Goal: Task Accomplishment & Management: Use online tool/utility

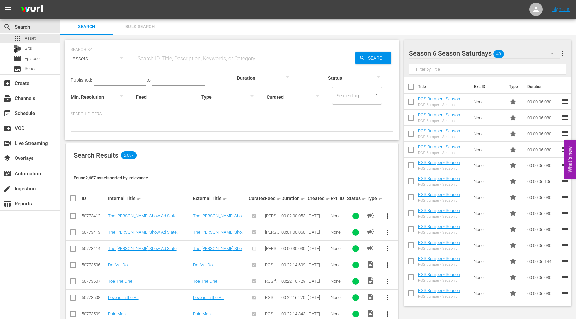
click at [163, 61] on input "text" at bounding box center [245, 59] width 219 height 16
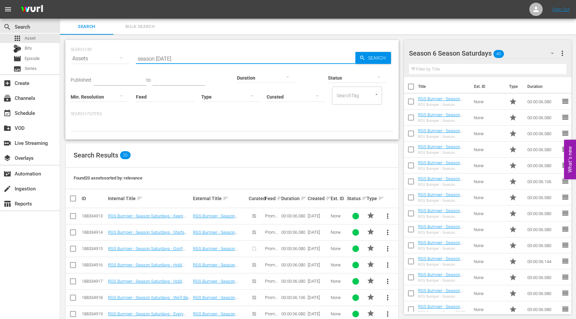
drag, startPoint x: 182, startPoint y: 59, endPoint x: 175, endPoint y: 59, distance: 7.3
click at [175, 59] on input "season [DATE]" at bounding box center [245, 59] width 219 height 16
type input "Season [DATE]"
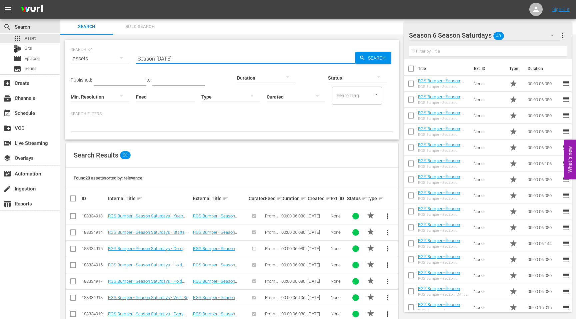
scroll to position [228, 0]
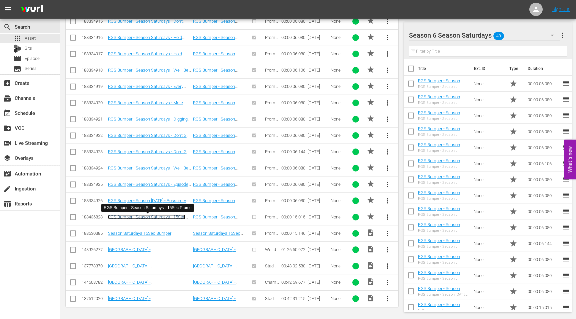
click at [148, 217] on link "RGS Bumper - Season Saturdays - 15Sec Promo" at bounding box center [146, 220] width 77 height 10
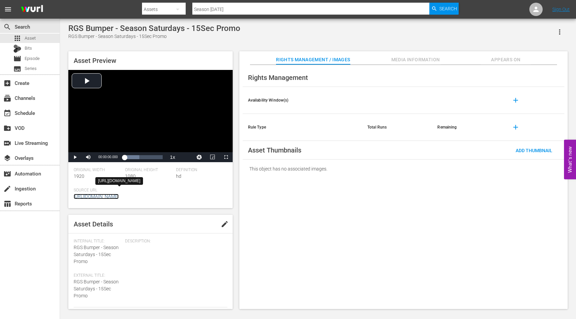
click at [119, 196] on link "[URL][DOMAIN_NAME]" at bounding box center [96, 196] width 45 height 5
click at [234, 11] on input "Season [DATE]" at bounding box center [310, 9] width 237 height 16
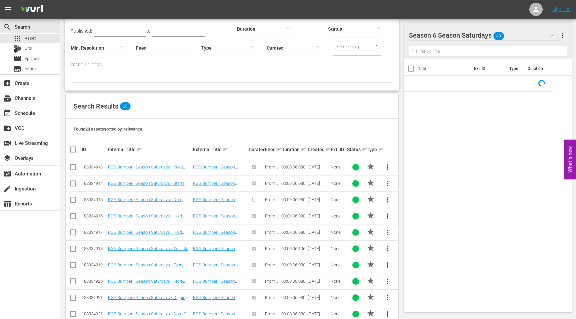
scroll to position [228, 0]
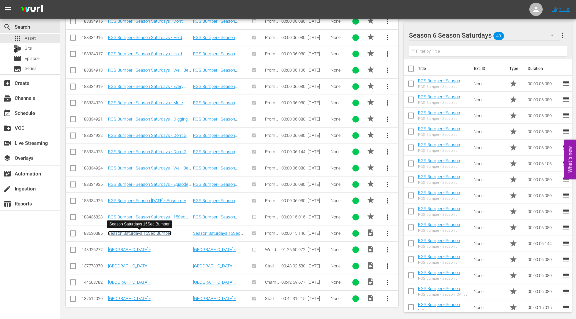
click at [158, 234] on link "Season Saturdays 15Sec Bumper" at bounding box center [139, 233] width 63 height 5
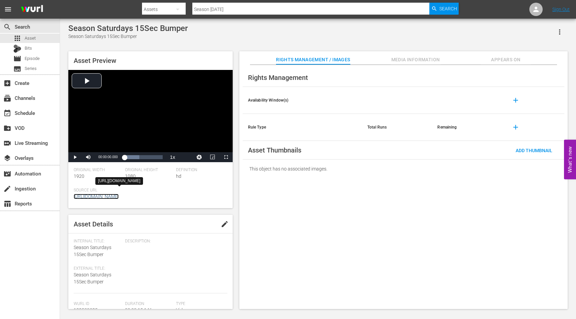
click at [119, 196] on link "[URL][DOMAIN_NAME]" at bounding box center [96, 196] width 45 height 5
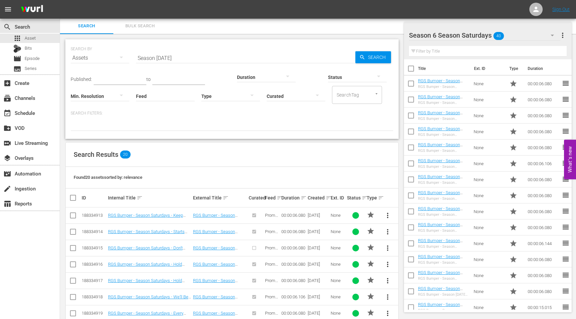
scroll to position [228, 0]
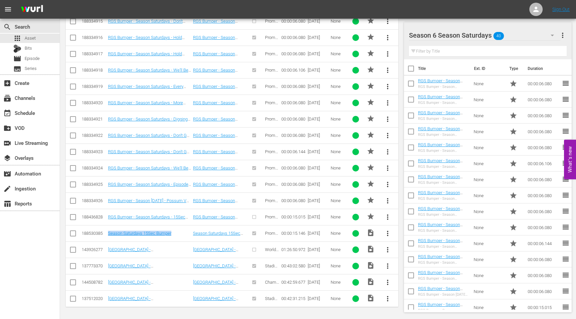
drag, startPoint x: 175, startPoint y: 234, endPoint x: 107, endPoint y: 235, distance: 68.3
click at [107, 235] on td "Season Saturdays 15Sec Bumper" at bounding box center [149, 233] width 85 height 16
copy link "Season Saturdays 15Sec Bumper"
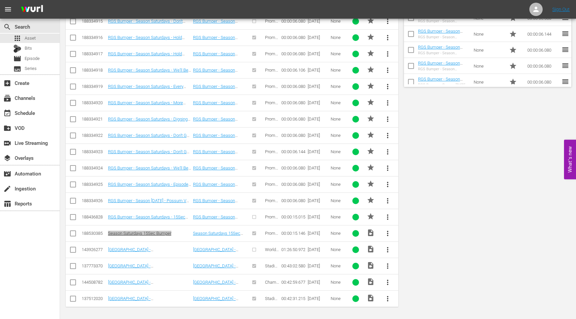
scroll to position [0, 0]
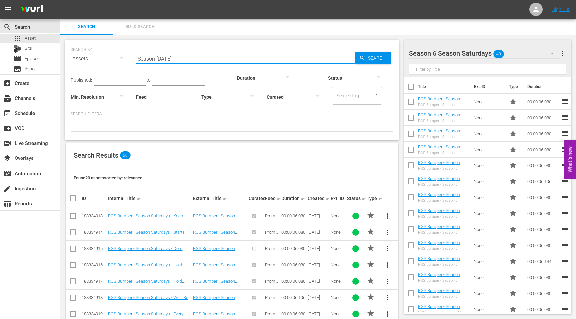
drag, startPoint x: 185, startPoint y: 59, endPoint x: 126, endPoint y: 59, distance: 59.0
click at [126, 59] on div "SEARCH BY Search By Assets Search ID, Title, Description, Keywords, or Category…" at bounding box center [232, 55] width 322 height 24
type input "Top 10"
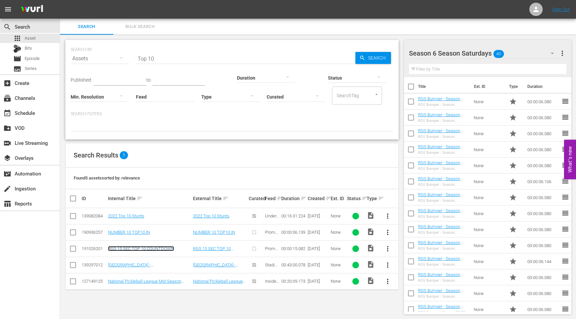
click at [141, 249] on link "RGS 15 SEC TOP 10 COUNTDOWN" at bounding box center [141, 248] width 66 height 5
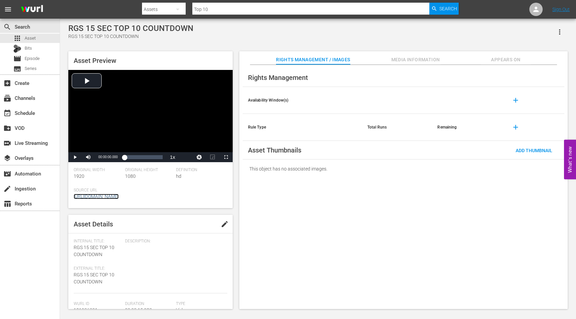
click at [119, 196] on link "[URL][DOMAIN_NAME]" at bounding box center [96, 196] width 45 height 5
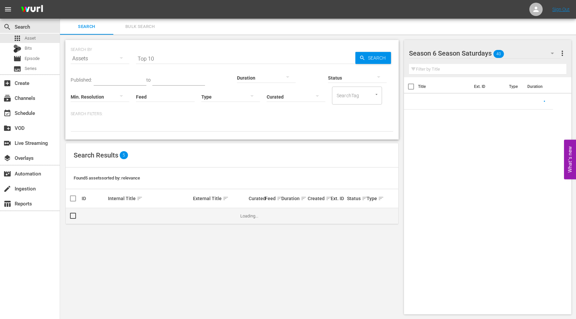
scroll to position [1, 0]
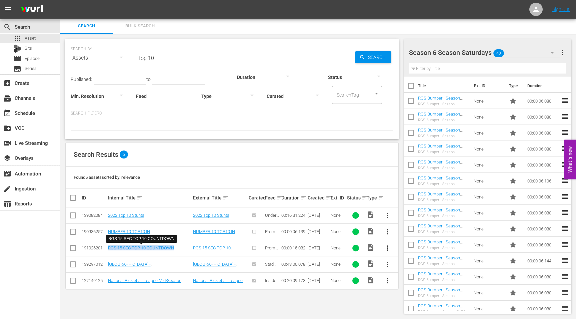
drag, startPoint x: 176, startPoint y: 248, endPoint x: 108, endPoint y: 248, distance: 68.6
click at [108, 248] on td "RGS 15 SEC TOP 10 COUNTDOWN" at bounding box center [149, 248] width 85 height 16
click at [177, 249] on div "RGS 15 SEC TOP 10 COUNTDOWN" at bounding box center [149, 247] width 83 height 5
drag, startPoint x: 177, startPoint y: 249, endPoint x: 107, endPoint y: 248, distance: 69.6
click at [107, 248] on td "RGS 15 SEC TOP 10 COUNTDOWN" at bounding box center [149, 248] width 85 height 16
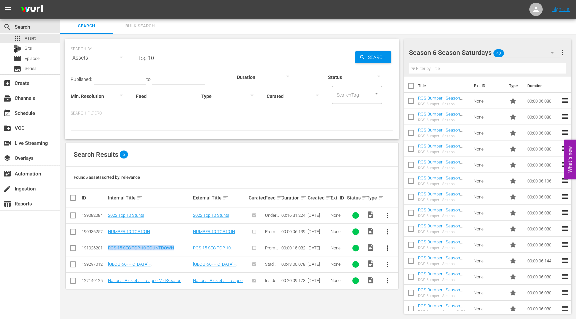
copy link "RGS 15 SEC TOP 10 COUNTDOWN"
click at [157, 236] on td "NUMBER 10 TOP10 IN" at bounding box center [149, 232] width 85 height 16
click at [140, 232] on link "NUMBER 10 TOP10 IN" at bounding box center [129, 231] width 42 height 5
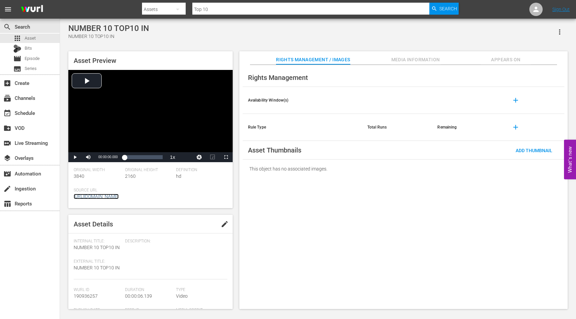
click at [119, 198] on link "[URL][DOMAIN_NAME]" at bounding box center [96, 196] width 45 height 5
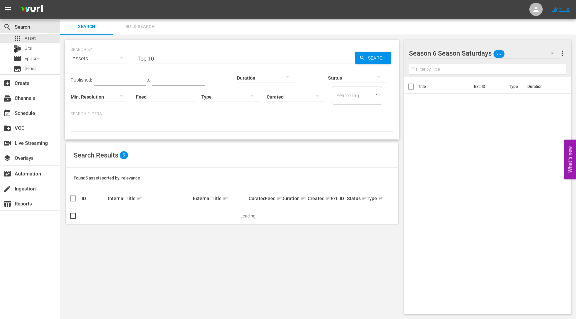
scroll to position [1, 0]
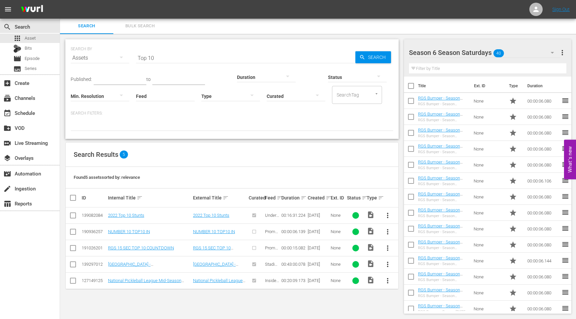
click at [479, 55] on div at bounding box center [454, 53] width 90 height 17
click at [521, 30] on div "Search Bulk Search" at bounding box center [318, 26] width 516 height 16
click at [552, 53] on icon "button" at bounding box center [552, 53] width 8 height 8
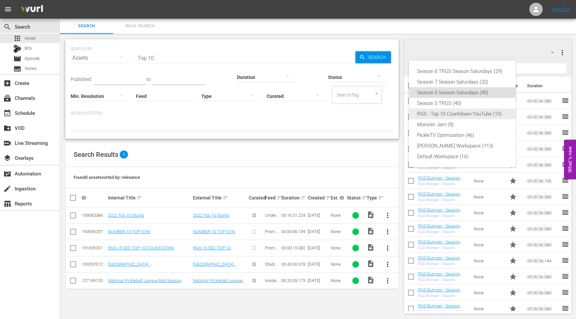
click at [463, 114] on div "RGS - Top 10 Countdown YouTube (10)" at bounding box center [462, 114] width 91 height 11
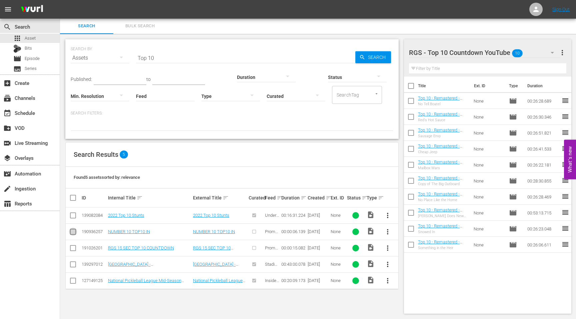
click at [72, 234] on input "checkbox" at bounding box center [73, 233] width 8 height 8
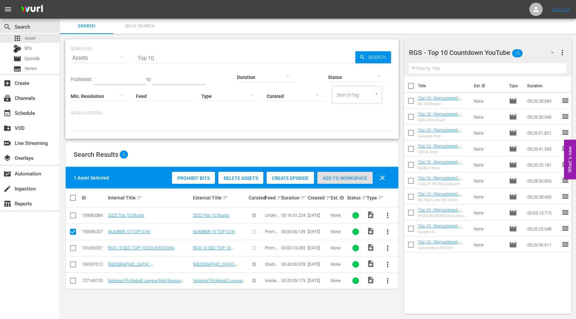
click at [330, 177] on span "Add to Workspace" at bounding box center [344, 178] width 55 height 5
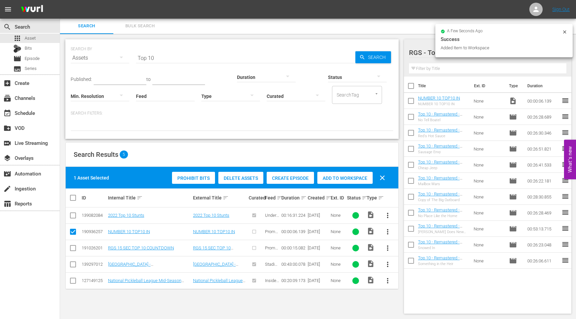
click at [74, 232] on input "checkbox" at bounding box center [73, 233] width 8 height 8
checkbox input "false"
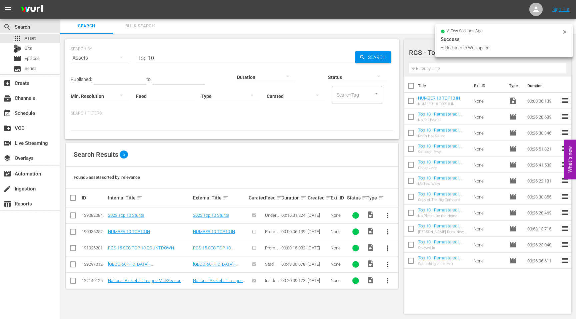
click at [75, 248] on input "checkbox" at bounding box center [73, 249] width 8 height 8
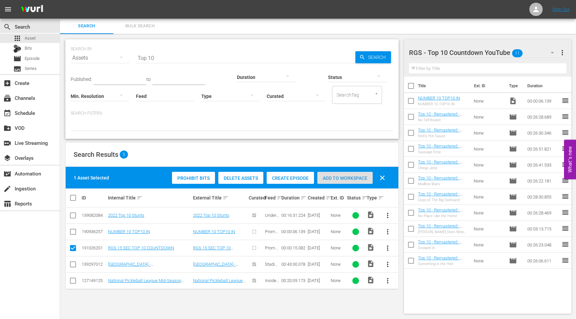
click at [338, 175] on div "Add to Workspace" at bounding box center [344, 178] width 55 height 13
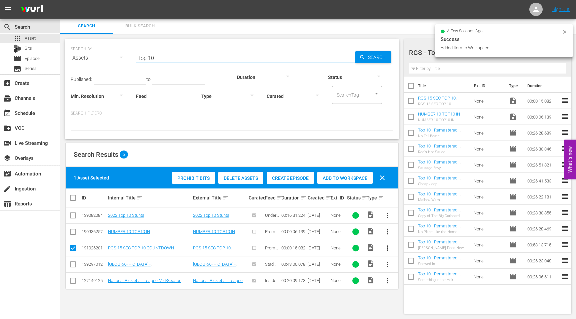
click at [155, 58] on input "Top 10" at bounding box center [245, 58] width 219 height 16
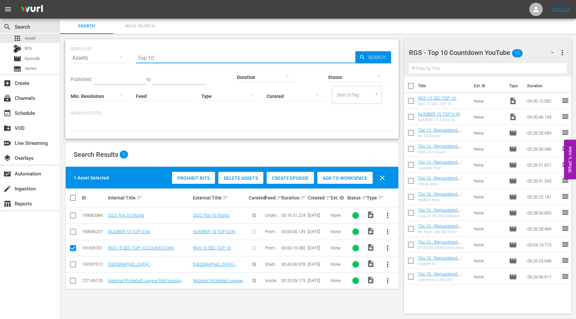
click at [72, 247] on input "checkbox" at bounding box center [73, 249] width 8 height 8
checkbox input "false"
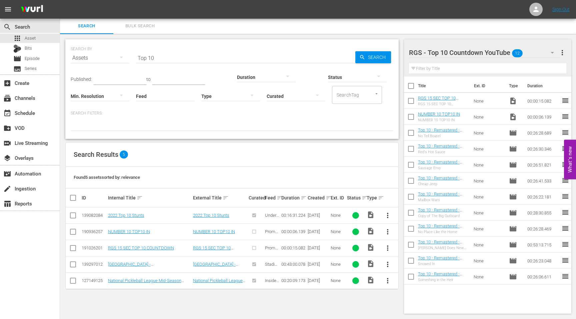
click at [154, 60] on input "Top 10" at bounding box center [245, 58] width 219 height 16
drag, startPoint x: 164, startPoint y: 59, endPoint x: 131, endPoint y: 59, distance: 33.0
click at [132, 59] on div "SEARCH BY Search By Assets Search ID, Title, Description, Keywords, or Category…" at bounding box center [232, 54] width 322 height 24
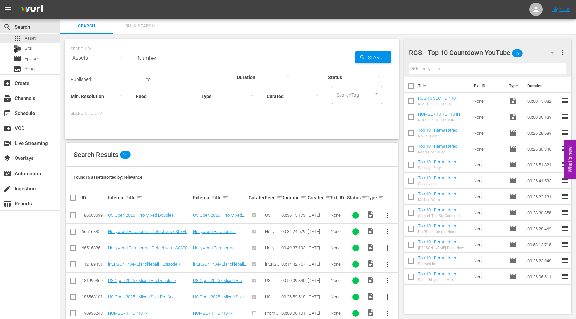
type input "Number"
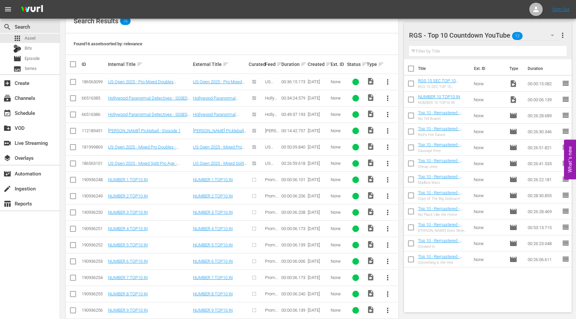
scroll to position [162, 0]
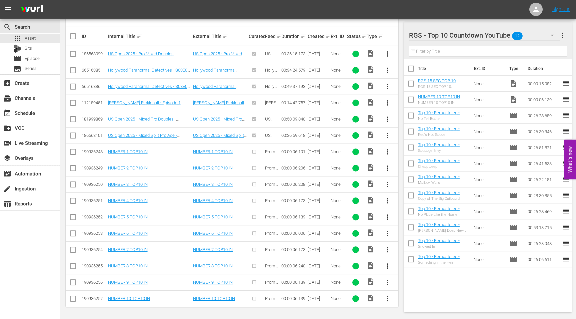
click at [71, 153] on input "checkbox" at bounding box center [73, 153] width 8 height 8
checkbox input "true"
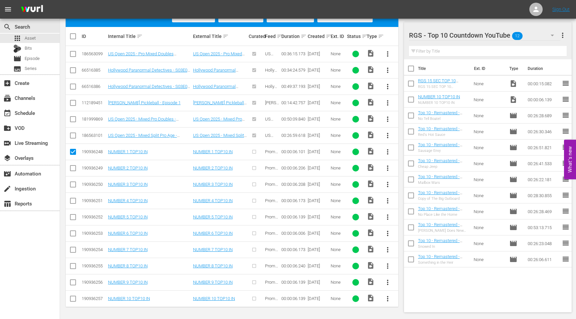
click at [72, 170] on input "checkbox" at bounding box center [73, 170] width 8 height 8
checkbox input "true"
click at [73, 186] on input "checkbox" at bounding box center [73, 186] width 8 height 8
checkbox input "true"
click at [74, 203] on input "checkbox" at bounding box center [73, 202] width 8 height 8
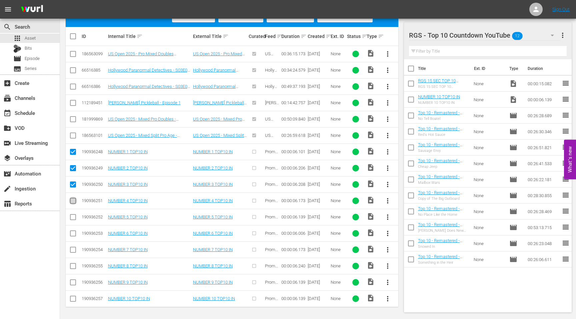
checkbox input "true"
click at [73, 217] on input "checkbox" at bounding box center [73, 219] width 8 height 8
checkbox input "true"
click at [73, 238] on td at bounding box center [73, 233] width 15 height 16
click at [73, 247] on input "checkbox" at bounding box center [73, 251] width 8 height 8
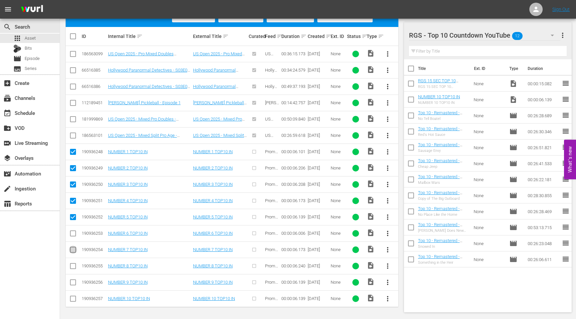
checkbox input "true"
click at [73, 239] on td at bounding box center [73, 233] width 15 height 16
click at [73, 266] on input "checkbox" at bounding box center [73, 267] width 8 height 8
checkbox input "true"
click at [72, 233] on input "checkbox" at bounding box center [73, 235] width 8 height 8
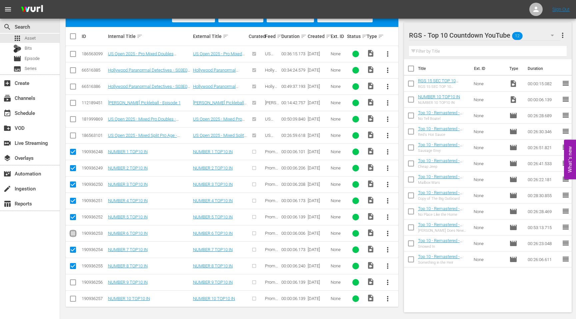
checkbox input "true"
click at [73, 281] on input "checkbox" at bounding box center [73, 284] width 8 height 8
checkbox input "true"
click at [73, 300] on input "checkbox" at bounding box center [73, 300] width 8 height 8
click at [74, 298] on input "checkbox" at bounding box center [73, 300] width 8 height 8
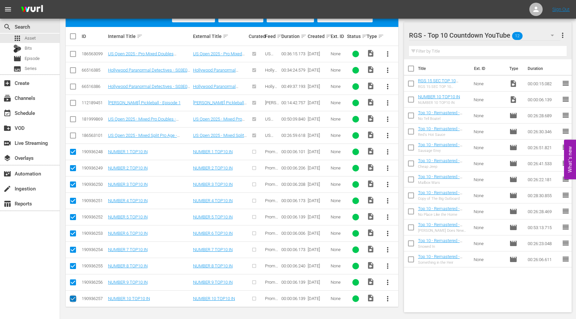
checkbox input "false"
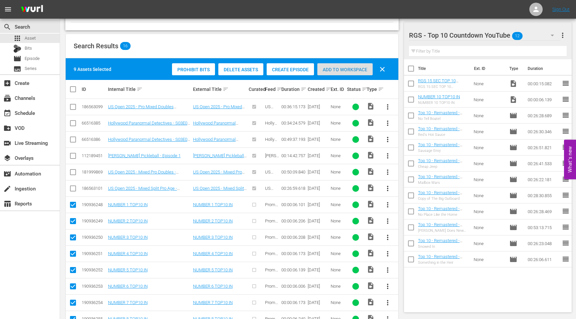
click at [349, 69] on span "Add to Workspace" at bounding box center [344, 69] width 55 height 5
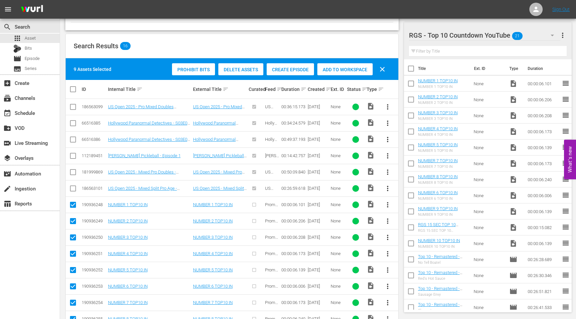
click at [72, 90] on input "checkbox" at bounding box center [75, 89] width 13 height 8
checkbox input "true"
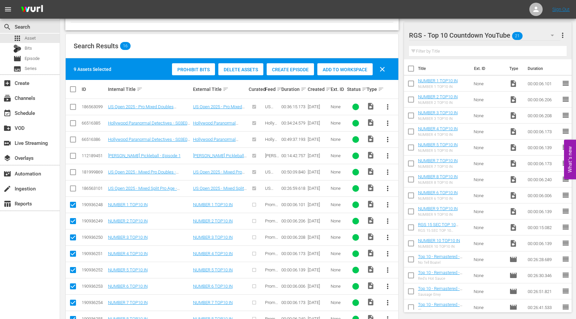
checkbox input "true"
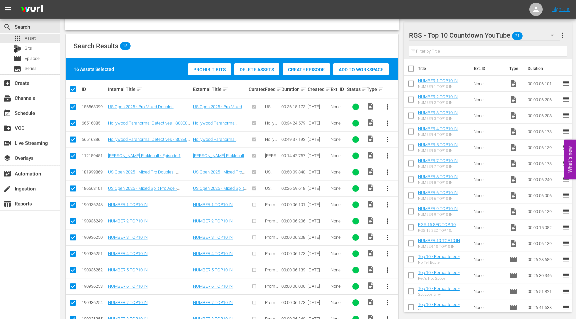
click at [72, 90] on input "checkbox" at bounding box center [75, 89] width 13 height 8
checkbox input "false"
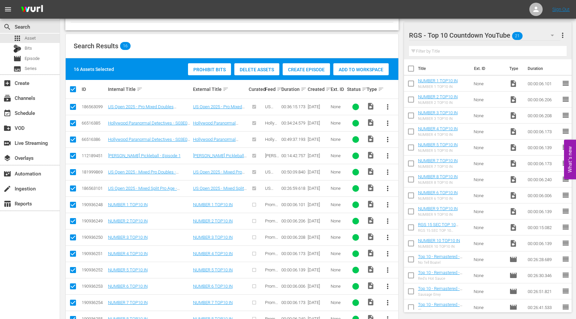
checkbox input "false"
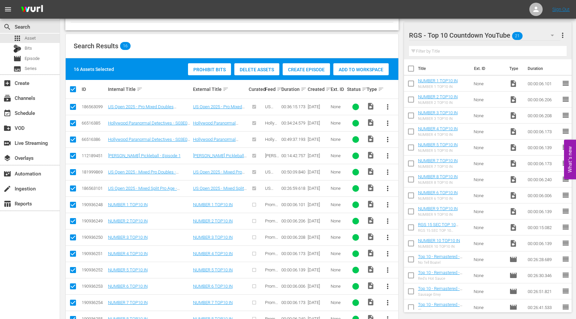
checkbox input "false"
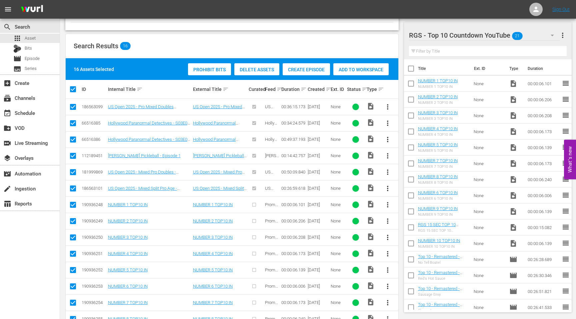
checkbox input "false"
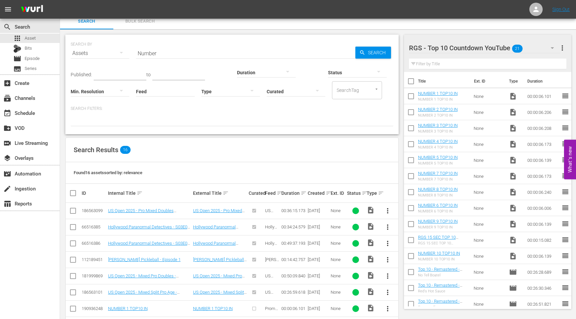
scroll to position [0, 0]
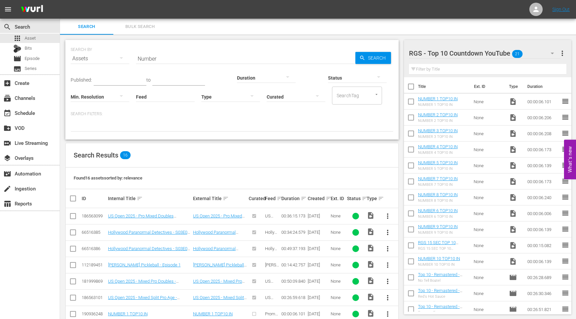
click at [160, 62] on input "Number" at bounding box center [245, 59] width 219 height 16
drag, startPoint x: 160, startPoint y: 62, endPoint x: 137, endPoint y: 62, distance: 22.7
click at [137, 62] on input "Number" at bounding box center [245, 59] width 219 height 16
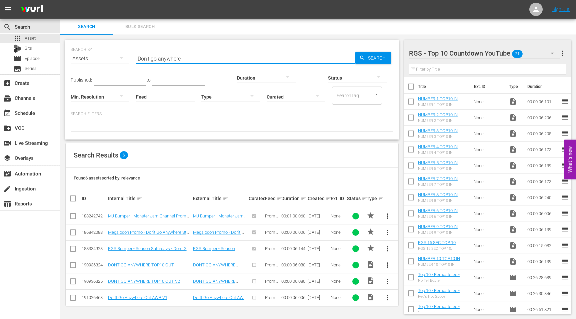
click at [177, 56] on input "Don't go anywhere" at bounding box center [245, 59] width 219 height 16
type input "Top10 Out"
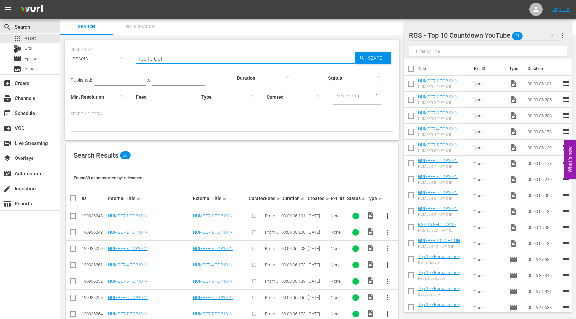
scroll to position [242, 0]
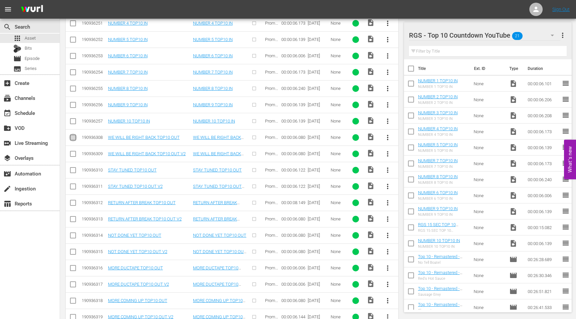
click at [73, 138] on input "checkbox" at bounding box center [73, 139] width 8 height 8
checkbox input "true"
click at [73, 153] on input "checkbox" at bounding box center [73, 155] width 8 height 8
checkbox input "true"
click at [71, 169] on input "checkbox" at bounding box center [73, 172] width 8 height 8
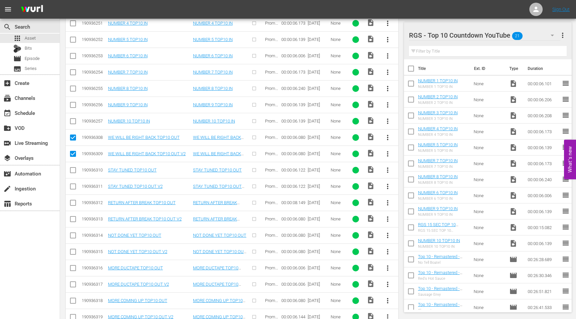
checkbox input "true"
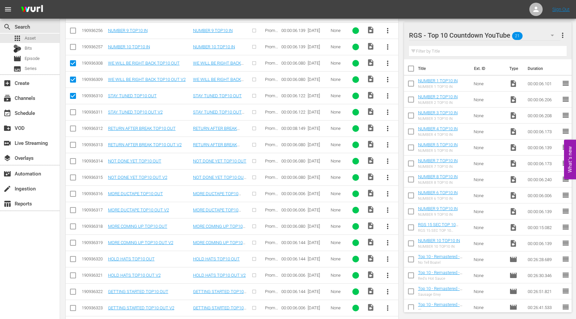
scroll to position [319, 0]
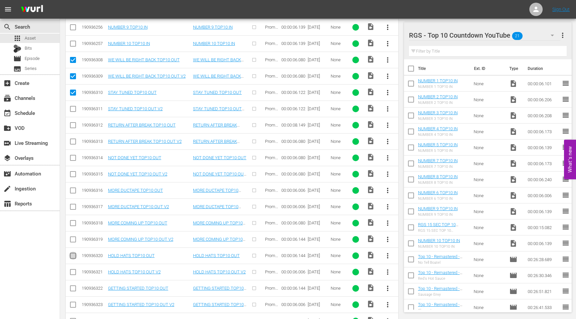
click at [71, 256] on input "checkbox" at bounding box center [73, 257] width 8 height 8
checkbox input "true"
click at [72, 272] on input "checkbox" at bounding box center [73, 273] width 8 height 8
checkbox input "true"
click at [72, 239] on input "checkbox" at bounding box center [73, 241] width 8 height 8
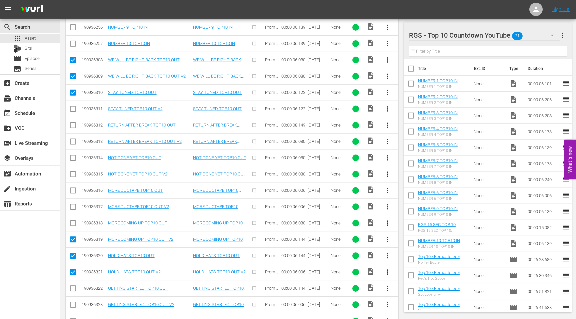
click at [73, 239] on input "checkbox" at bounding box center [73, 241] width 8 height 8
checkbox input "false"
click at [142, 255] on link "HOLD HATS TOP10 OUT" at bounding box center [131, 255] width 47 height 5
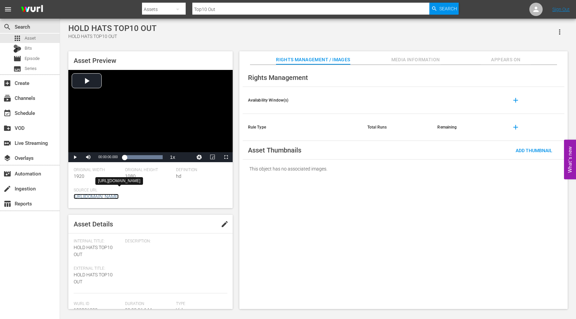
click at [119, 199] on link "[URL][DOMAIN_NAME]" at bounding box center [96, 196] width 45 height 5
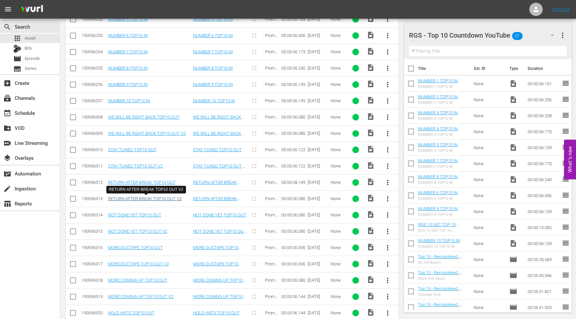
scroll to position [263, 0]
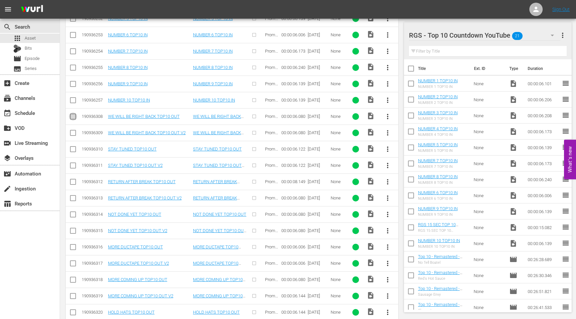
click at [71, 115] on input "checkbox" at bounding box center [73, 118] width 8 height 8
checkbox input "true"
click at [74, 150] on input "checkbox" at bounding box center [73, 151] width 8 height 8
checkbox input "true"
click at [73, 182] on input "checkbox" at bounding box center [73, 183] width 8 height 8
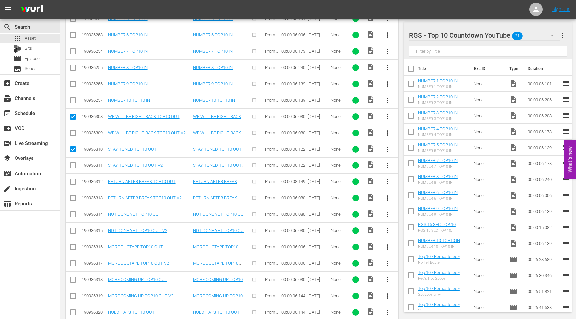
checkbox input "true"
click at [74, 215] on input "checkbox" at bounding box center [73, 216] width 8 height 8
checkbox input "true"
click at [74, 247] on input "checkbox" at bounding box center [73, 248] width 8 height 8
checkbox input "true"
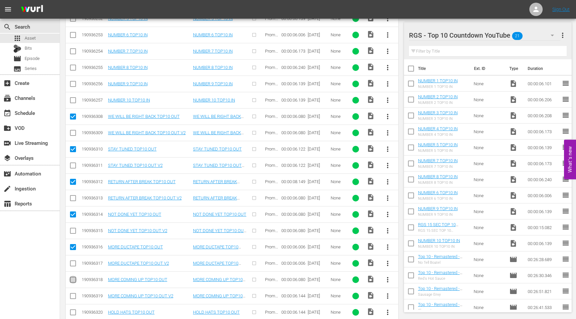
click at [74, 280] on input "checkbox" at bounding box center [73, 281] width 8 height 8
checkbox input "true"
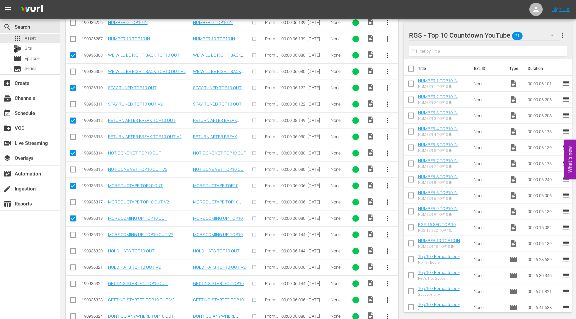
scroll to position [326, 0]
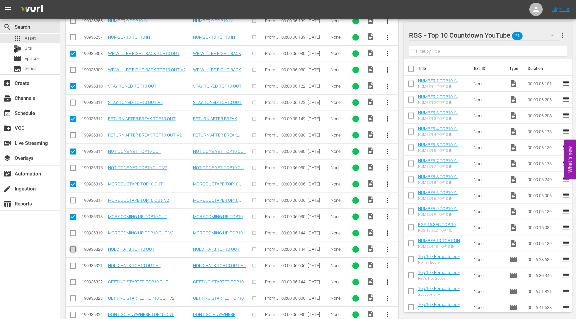
click at [74, 248] on input "checkbox" at bounding box center [73, 251] width 8 height 8
checkbox input "true"
click at [73, 279] on icon at bounding box center [73, 282] width 8 height 8
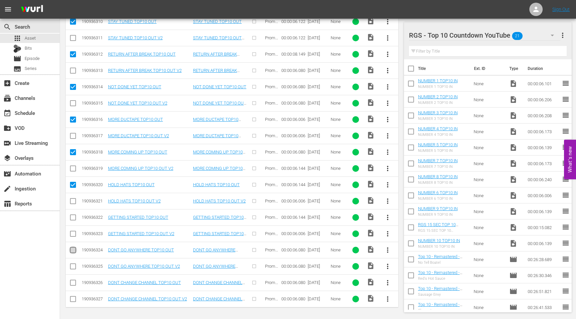
click at [73, 250] on input "checkbox" at bounding box center [73, 251] width 8 height 8
checkbox input "true"
click at [72, 218] on input "checkbox" at bounding box center [73, 219] width 8 height 8
checkbox input "true"
click at [71, 281] on input "checkbox" at bounding box center [73, 284] width 8 height 8
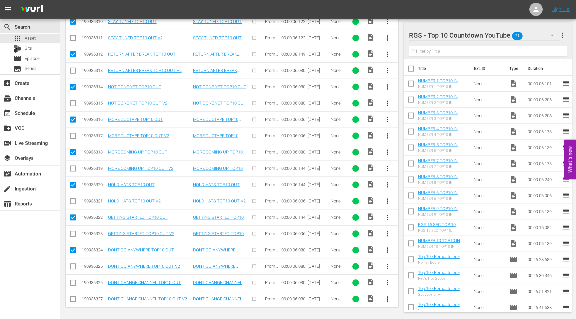
checkbox input "true"
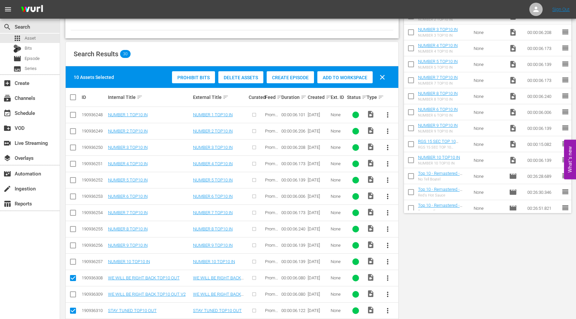
scroll to position [0, 0]
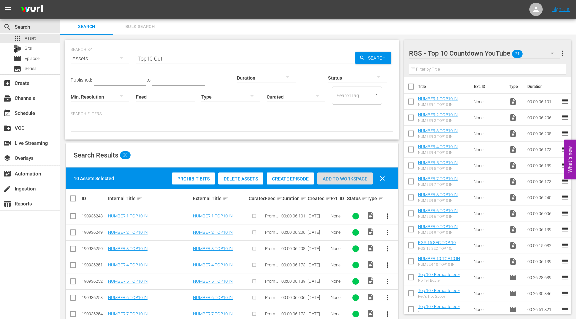
click at [350, 178] on span "Add to Workspace" at bounding box center [344, 178] width 55 height 5
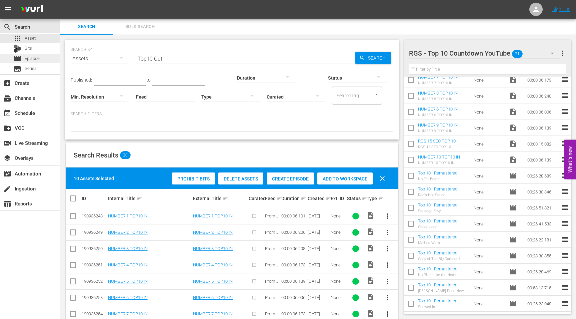
click at [33, 60] on span "Episode" at bounding box center [32, 58] width 15 height 7
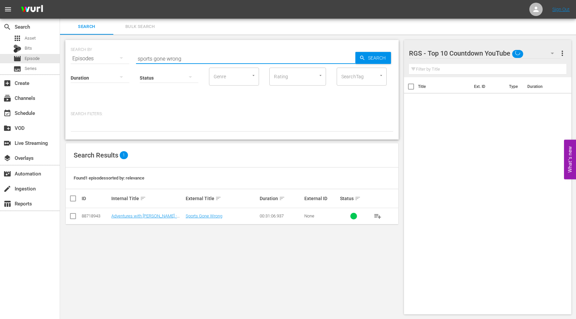
drag, startPoint x: 176, startPoint y: 60, endPoint x: 110, endPoint y: 58, distance: 66.6
click at [110, 58] on div "SEARCH BY Search By Episodes Search ID, Title, Description, Keywords, or Catego…" at bounding box center [232, 55] width 322 height 24
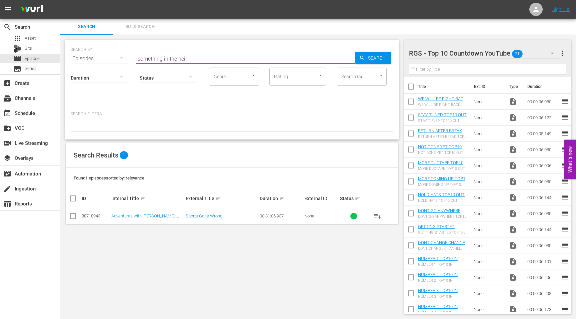
type input "something in the heir"
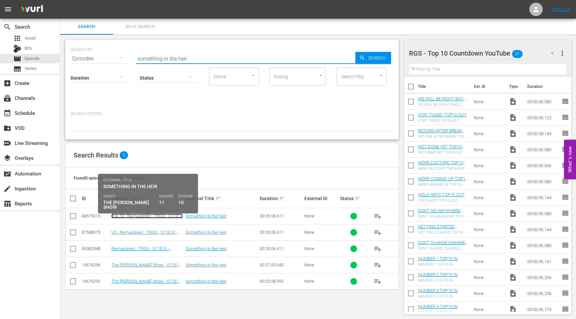
click at [135, 217] on link "Top 10 - Remastered - TRGS - S11E10 - Something in the Heir" at bounding box center [146, 219] width 71 height 10
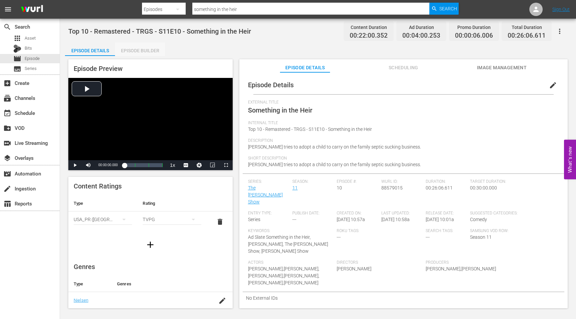
click at [142, 51] on div "Episode Builder" at bounding box center [140, 51] width 50 height 16
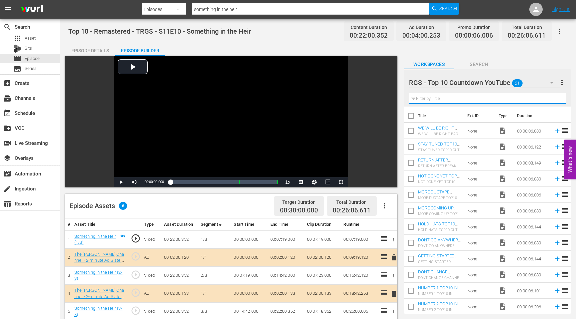
click at [447, 97] on input "text" at bounding box center [487, 98] width 157 height 11
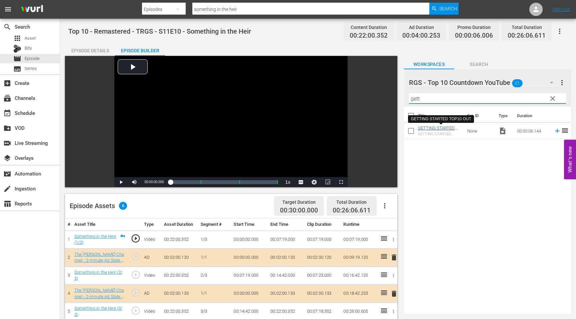
type input "gett"
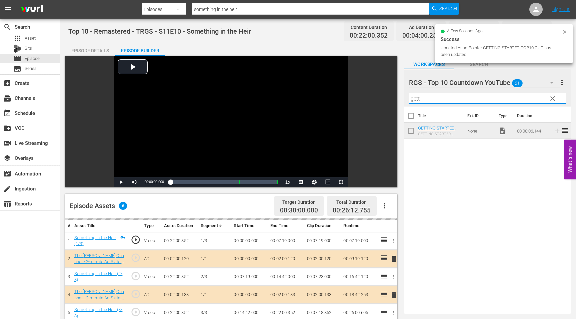
drag, startPoint x: 428, startPoint y: 98, endPoint x: 407, endPoint y: 97, distance: 21.7
click at [409, 98] on input "gett" at bounding box center [487, 98] width 157 height 11
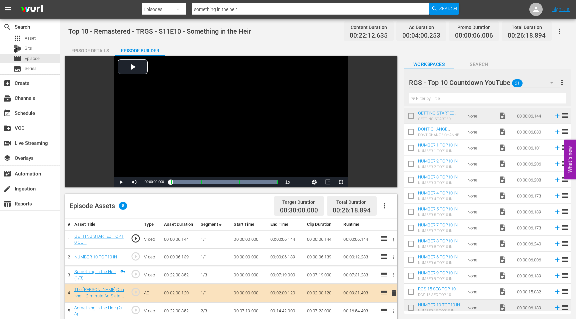
scroll to position [148, 0]
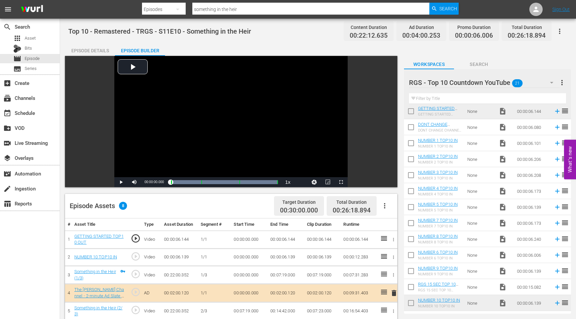
click at [444, 287] on div "RGS 15 SEC TOP 10 COUNTDOWN RGS 15 SEC TOP 10 COUNTDOWN" at bounding box center [440, 287] width 44 height 11
click at [444, 284] on link "RGS 15 SEC TOP 10 COUNTDOWN" at bounding box center [437, 287] width 38 height 10
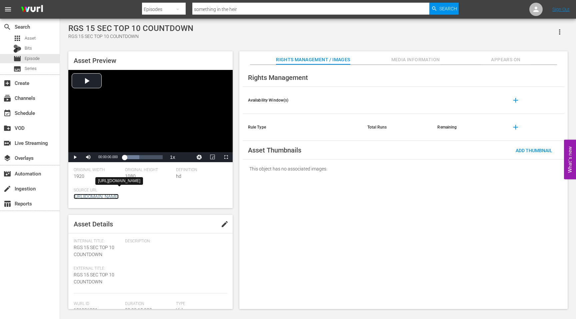
click at [119, 198] on link "[URL][DOMAIN_NAME]" at bounding box center [96, 196] width 45 height 5
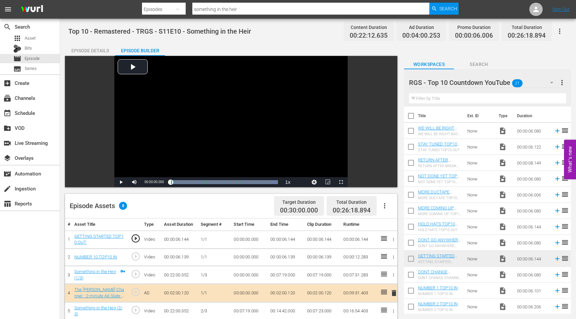
click at [379, 239] on td at bounding box center [382, 240] width 10 height 18
click at [326, 260] on td "00:00:06.139" at bounding box center [322, 257] width 37 height 18
click at [365, 237] on td "00:00:06.144" at bounding box center [358, 240] width 37 height 18
click at [394, 239] on icon "button" at bounding box center [393, 239] width 5 height 5
click at [372, 260] on span "DELETE ASSET" at bounding box center [371, 263] width 41 height 6
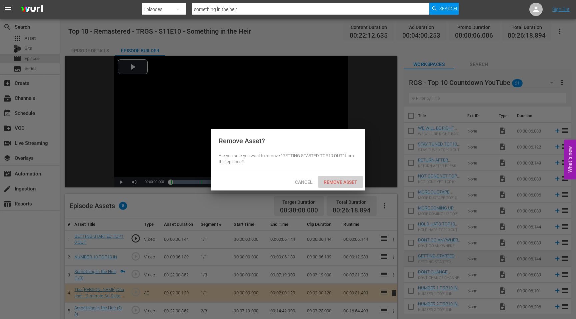
click at [342, 182] on span "Remove Asset" at bounding box center [340, 182] width 44 height 5
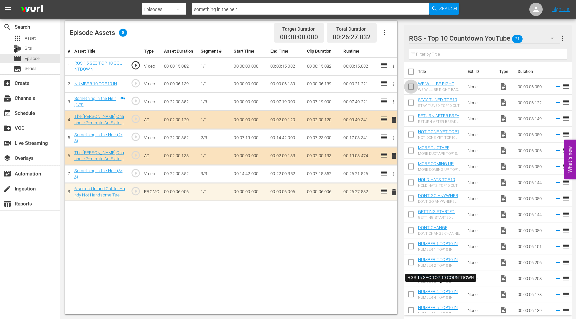
click at [412, 86] on input "checkbox" at bounding box center [411, 88] width 14 height 14
checkbox input "true"
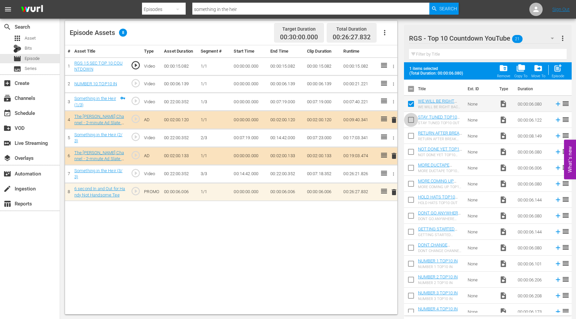
click at [409, 120] on input "checkbox" at bounding box center [411, 121] width 14 height 14
checkbox input "true"
click at [409, 137] on input "checkbox" at bounding box center [411, 137] width 14 height 14
checkbox input "true"
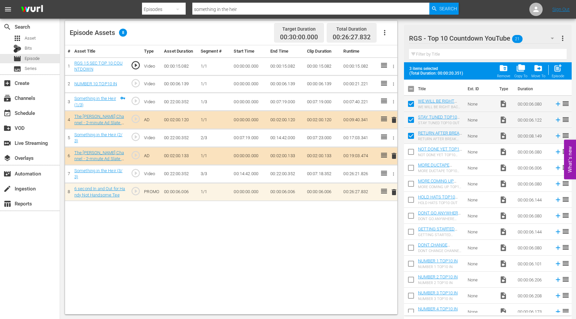
click at [410, 151] on input "checkbox" at bounding box center [411, 153] width 14 height 14
checkbox input "true"
click at [410, 168] on input "checkbox" at bounding box center [411, 169] width 14 height 14
checkbox input "true"
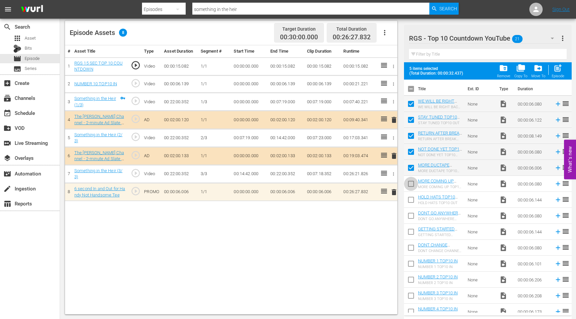
click at [410, 185] on input "checkbox" at bounding box center [411, 185] width 14 height 14
checkbox input "true"
click at [409, 200] on input "checkbox" at bounding box center [411, 201] width 14 height 14
checkbox input "true"
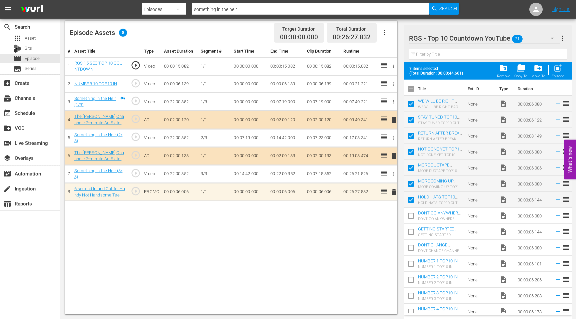
click at [409, 218] on input "checkbox" at bounding box center [411, 217] width 14 height 14
checkbox input "true"
click at [411, 248] on input "checkbox" at bounding box center [411, 249] width 14 height 14
checkbox input "true"
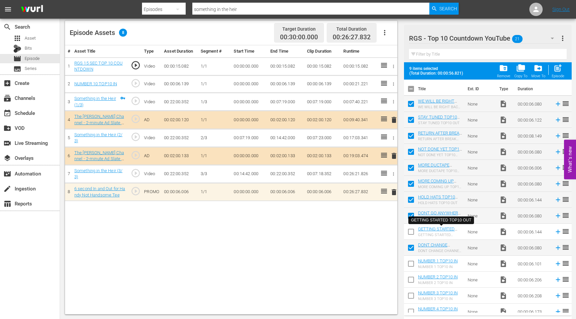
click at [412, 230] on input "checkbox" at bounding box center [411, 233] width 14 height 14
checkbox input "true"
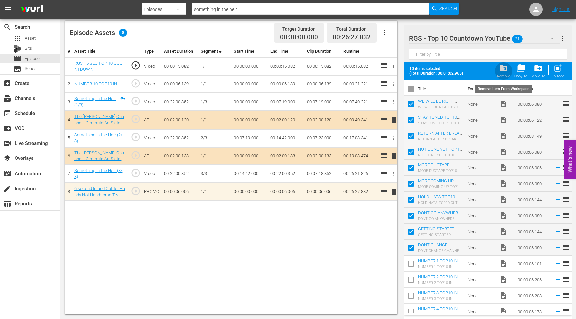
click at [502, 69] on span "folder_delete" at bounding box center [503, 68] width 9 height 9
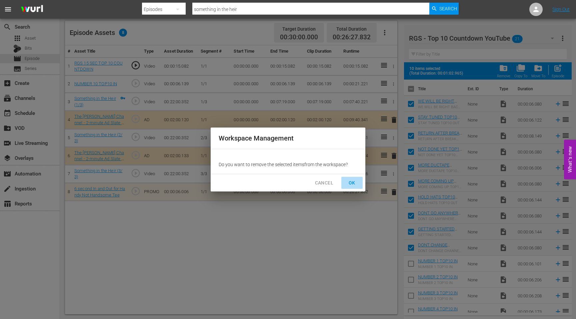
click at [355, 183] on span "OK" at bounding box center [351, 183] width 11 height 8
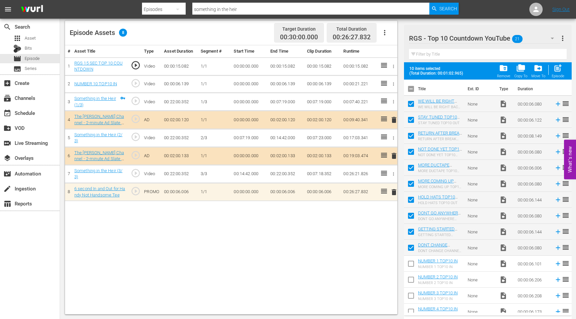
checkbox input "false"
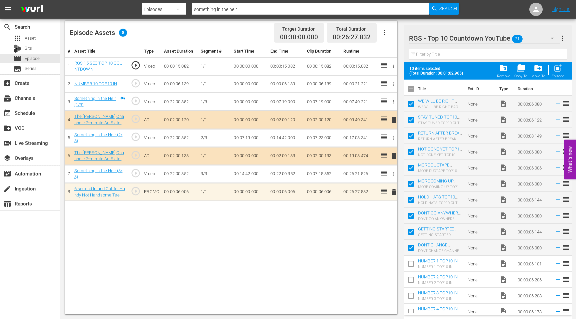
checkbox input "false"
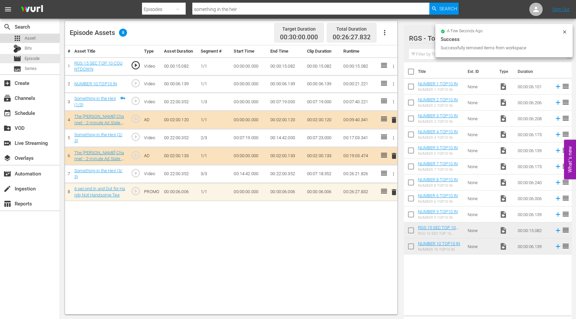
click at [31, 37] on span "Asset" at bounding box center [30, 38] width 11 height 7
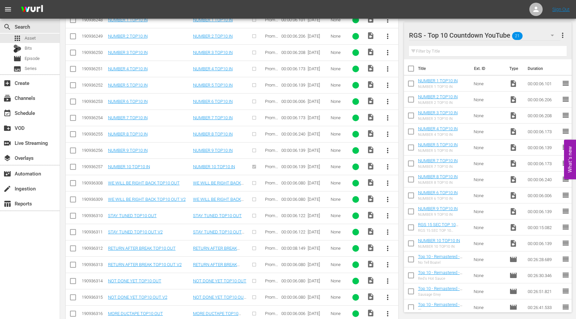
scroll to position [243, 0]
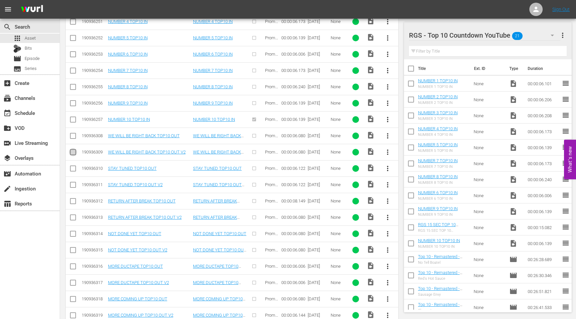
click at [73, 153] on input "checkbox" at bounding box center [73, 154] width 8 height 8
checkbox input "true"
click at [73, 184] on input "checkbox" at bounding box center [73, 186] width 8 height 8
checkbox input "true"
click at [73, 218] on input "checkbox" at bounding box center [73, 219] width 8 height 8
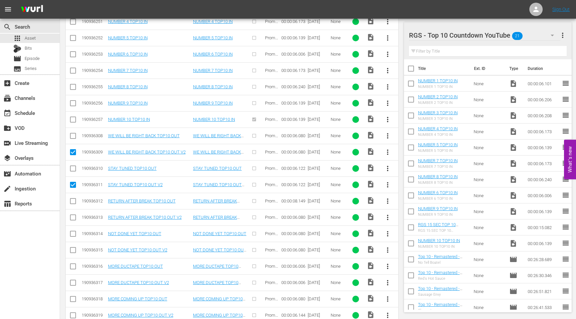
checkbox input "true"
click at [73, 249] on input "checkbox" at bounding box center [73, 251] width 8 height 8
checkbox input "true"
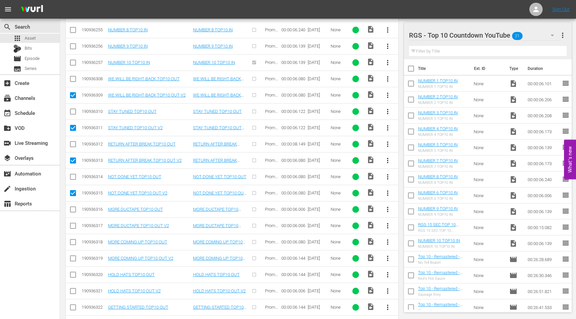
scroll to position [319, 0]
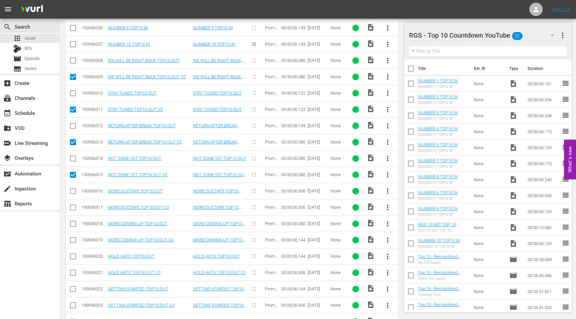
click at [74, 207] on input "checkbox" at bounding box center [73, 209] width 8 height 8
checkbox input "true"
click at [72, 239] on input "checkbox" at bounding box center [73, 241] width 8 height 8
checkbox input "true"
click at [72, 272] on input "checkbox" at bounding box center [73, 274] width 8 height 8
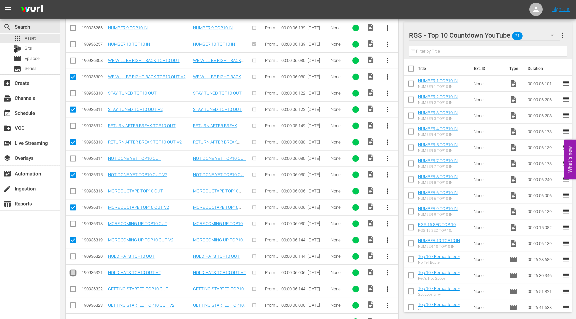
checkbox input "true"
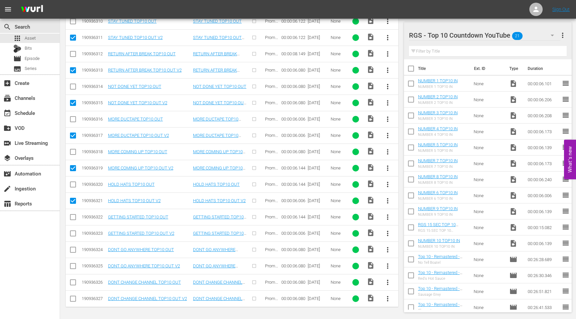
click at [74, 233] on input "checkbox" at bounding box center [73, 235] width 8 height 8
checkbox input "true"
click at [73, 267] on input "checkbox" at bounding box center [73, 267] width 8 height 8
checkbox input "true"
click at [73, 300] on input "checkbox" at bounding box center [73, 300] width 8 height 8
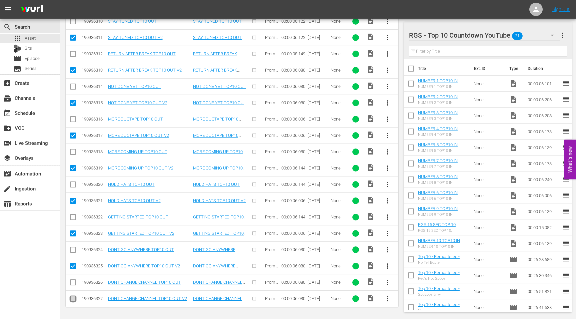
checkbox input "true"
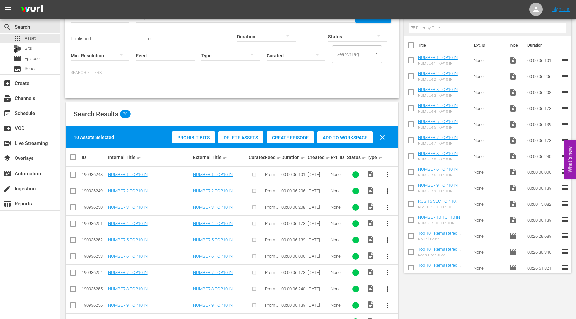
scroll to position [14, 0]
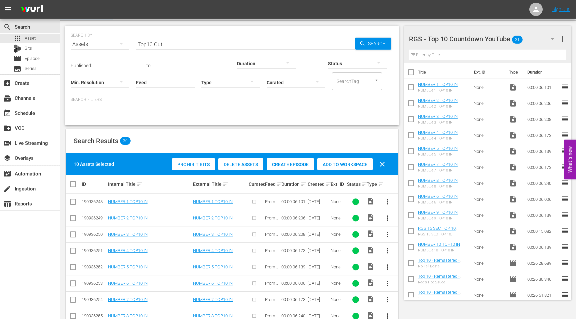
click at [341, 166] on span "Add to Workspace" at bounding box center [344, 164] width 55 height 5
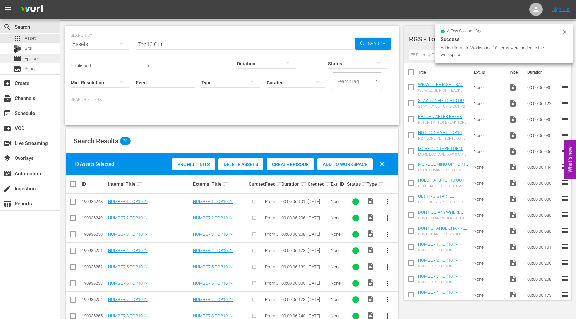
click at [34, 60] on span "Episode" at bounding box center [32, 58] width 15 height 7
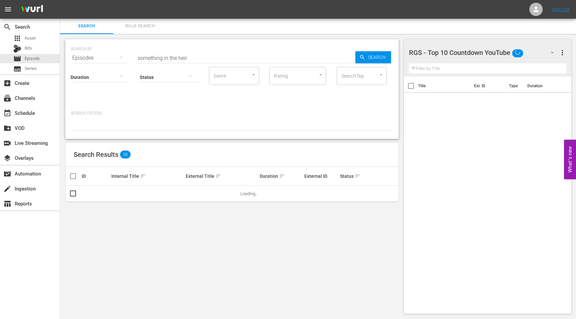
scroll to position [1, 0]
click at [173, 57] on input "something in the heir" at bounding box center [245, 58] width 219 height 16
drag, startPoint x: 194, startPoint y: 57, endPoint x: 124, endPoint y: 57, distance: 70.0
click at [124, 57] on div "SEARCH BY Search By Episodes Search ID, Title, Description, Keywords, or Catego…" at bounding box center [232, 54] width 322 height 24
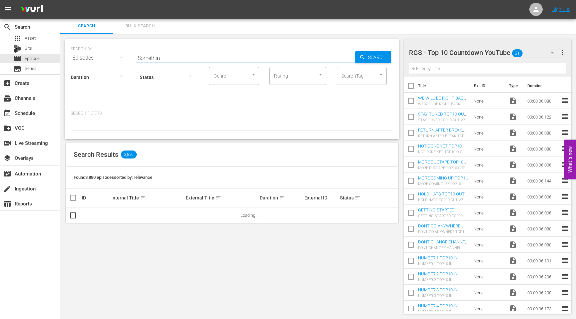
type input "Something in the heir"
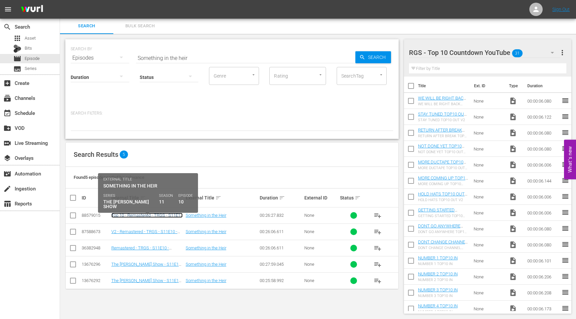
click at [156, 216] on link "Top 10 - Remastered - TRGS - S11E10 - Something in the Heir" at bounding box center [146, 218] width 71 height 10
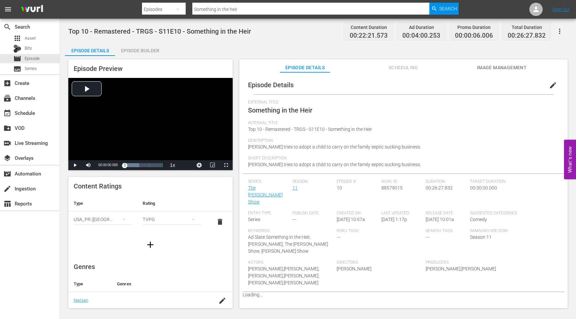
click at [150, 51] on div "Episode Builder" at bounding box center [140, 51] width 50 height 16
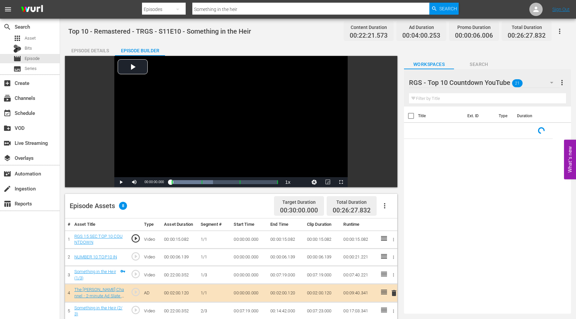
click at [145, 51] on div "Episode Builder" at bounding box center [140, 51] width 50 height 16
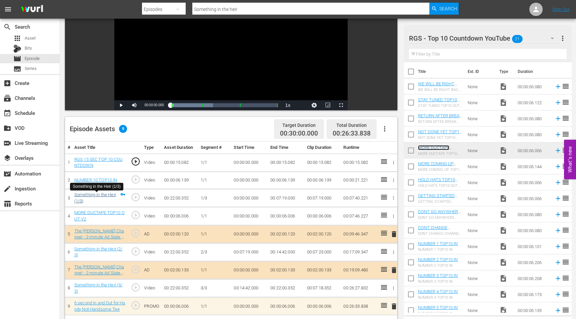
scroll to position [173, 0]
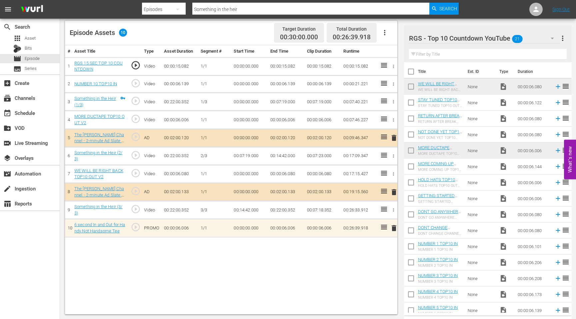
click at [242, 8] on input "Something in the heir" at bounding box center [310, 9] width 237 height 16
type input "Snowed in"
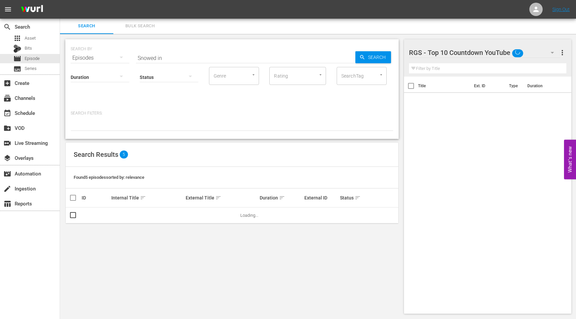
scroll to position [1, 0]
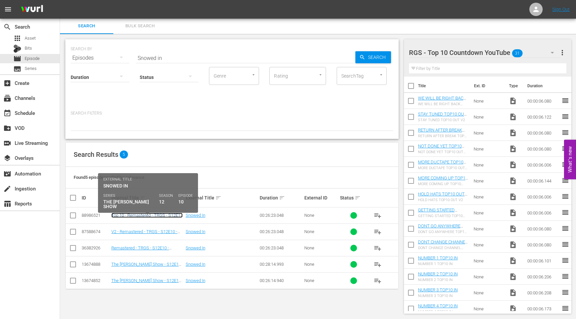
click at [148, 214] on link "Top 10 - Remastered - TRGS - S12E10 - Snowed In" at bounding box center [146, 218] width 71 height 10
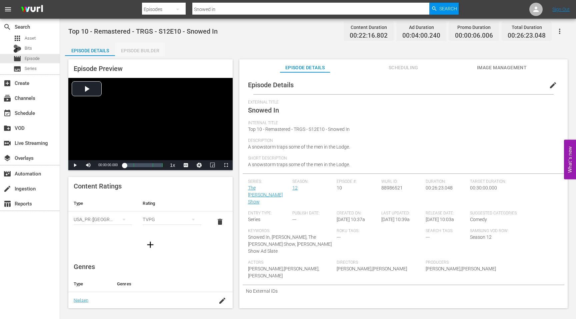
click at [141, 50] on div "Episode Builder" at bounding box center [140, 51] width 50 height 16
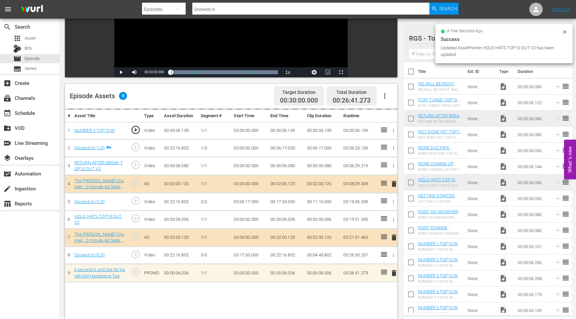
click at [227, 9] on input "Snowed in" at bounding box center [310, 9] width 237 height 16
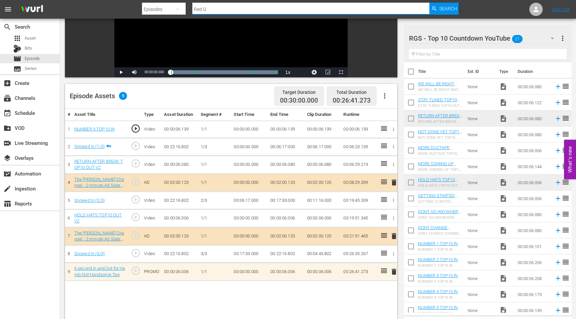
type input "[PERSON_NAME] Does New years"
click at [256, 9] on input "[PERSON_NAME] Does New years" at bounding box center [310, 9] width 237 height 16
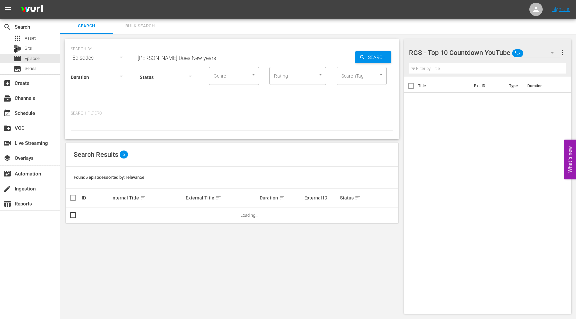
scroll to position [1, 0]
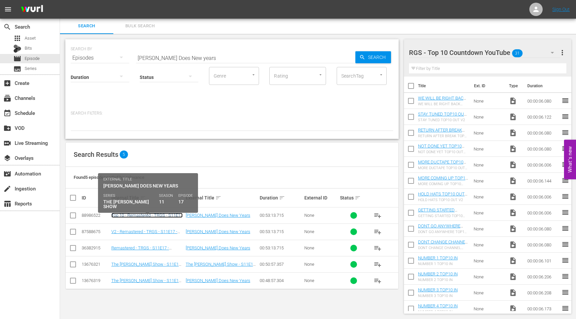
click at [127, 214] on link "Top 10 - Remastered - TRGS - S11E17 - [PERSON_NAME] Does New Years" at bounding box center [146, 218] width 71 height 10
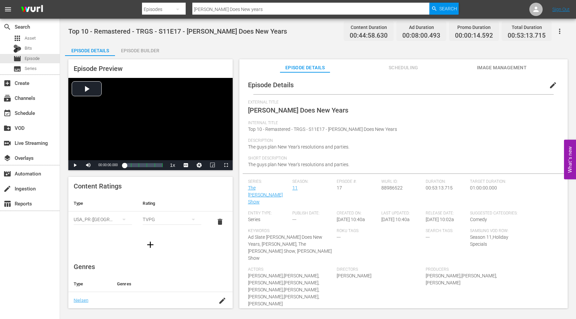
click at [148, 46] on div "Episode Builder" at bounding box center [140, 51] width 50 height 16
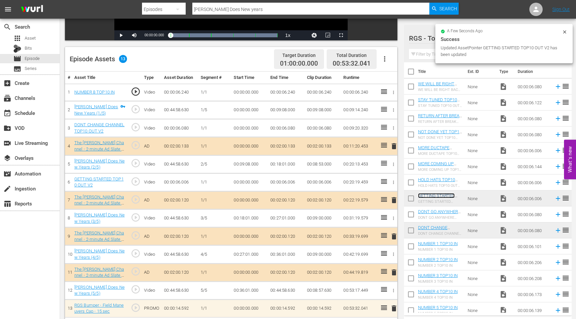
scroll to position [168, 0]
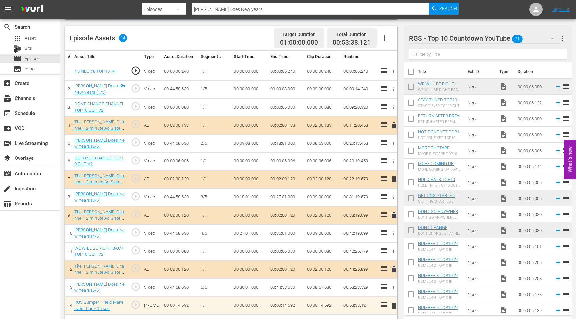
click at [265, 10] on input "[PERSON_NAME] Does New years" at bounding box center [310, 9] width 237 height 16
drag, startPoint x: 265, startPoint y: 10, endPoint x: 211, endPoint y: 10, distance: 54.3
click at [211, 10] on input "[PERSON_NAME] Does New years" at bounding box center [310, 9] width 237 height 16
type input "R"
type input "the big outboard"
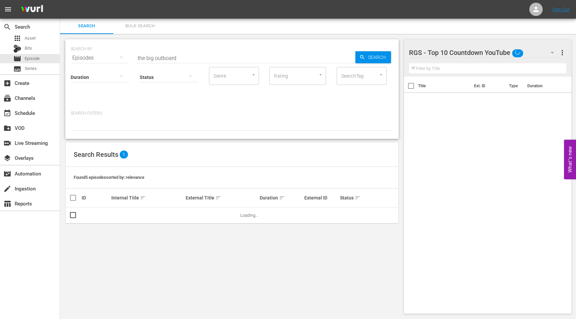
scroll to position [1, 0]
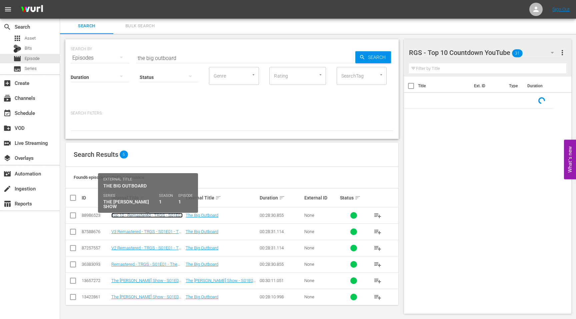
click at [152, 218] on link "Top 10 - Remastered - TRGS - S01E01 - The Big Outboard" at bounding box center [146, 218] width 71 height 10
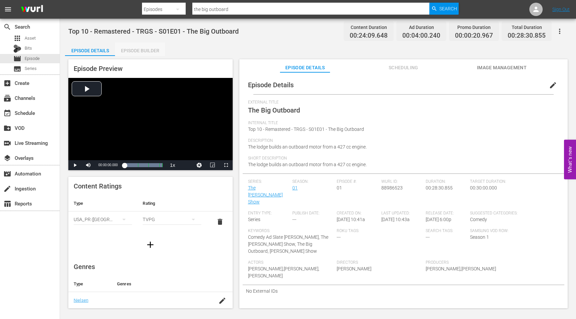
click at [153, 49] on div "Episode Builder" at bounding box center [140, 51] width 50 height 16
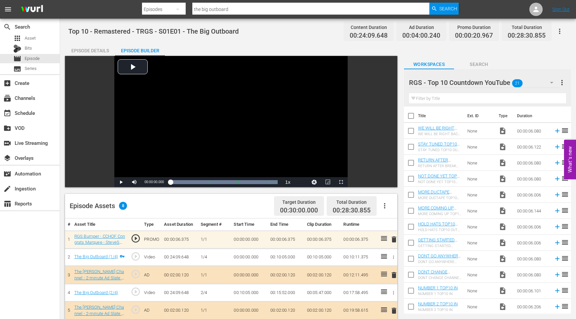
click at [393, 240] on span "delete" at bounding box center [394, 239] width 8 height 8
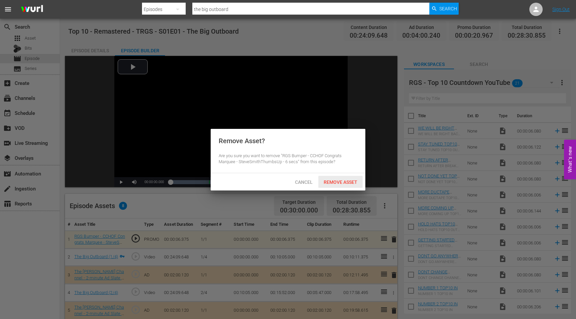
click at [345, 181] on span "Remove Asset" at bounding box center [340, 182] width 44 height 5
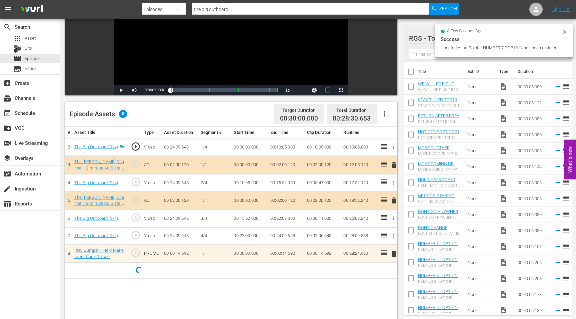
scroll to position [93, 0]
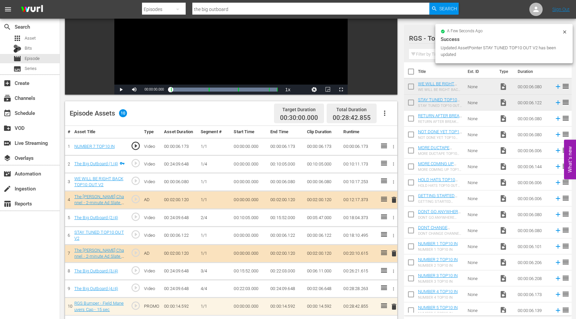
click at [231, 11] on input "the big outboard" at bounding box center [310, 9] width 237 height 16
drag, startPoint x: 231, startPoint y: 11, endPoint x: 184, endPoint y: 11, distance: 47.0
click at [184, 11] on div "Search By Episodes Search ID, Title, Description, Keywords, or Category the big…" at bounding box center [300, 9] width 316 height 16
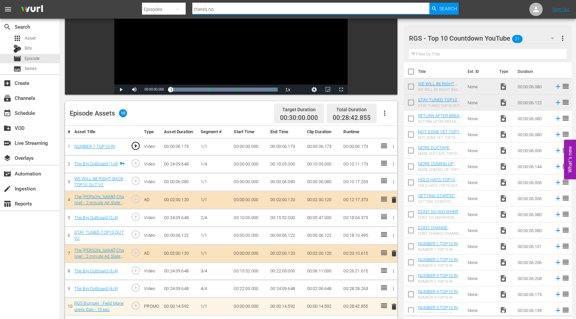
type input "There's No Place Like Home"
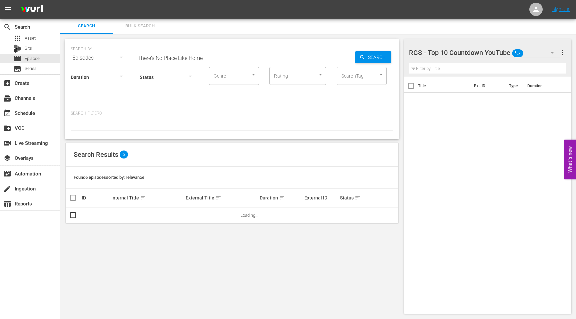
scroll to position [1, 0]
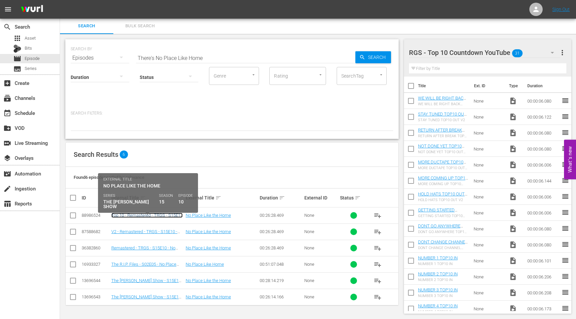
click at [126, 216] on link "Top 10 - Remastered - TRGS - S15E10 - No Place Like the Home" at bounding box center [146, 218] width 71 height 10
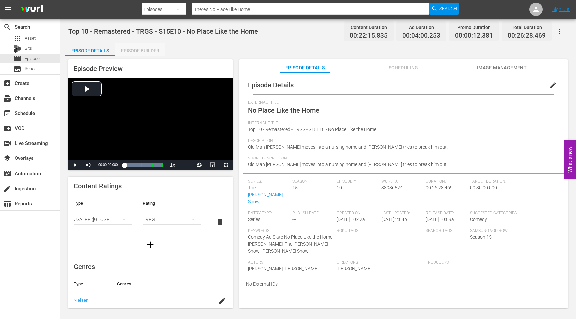
click at [149, 51] on div "Episode Builder" at bounding box center [140, 51] width 50 height 16
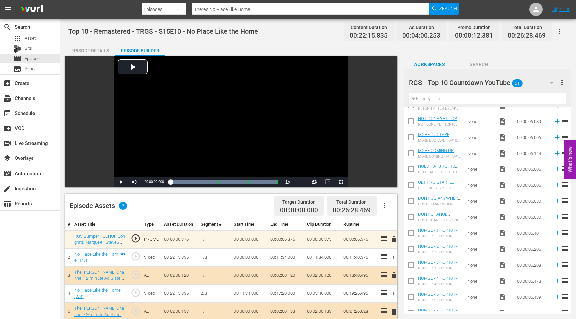
scroll to position [148, 0]
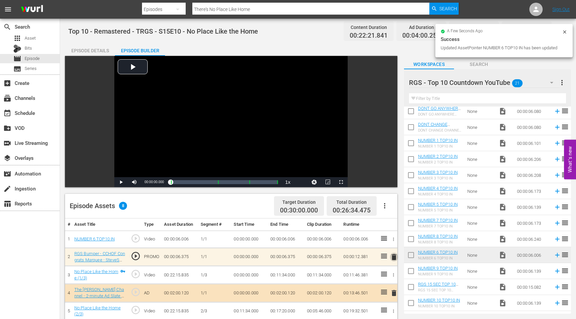
click at [392, 258] on span "delete" at bounding box center [394, 257] width 8 height 8
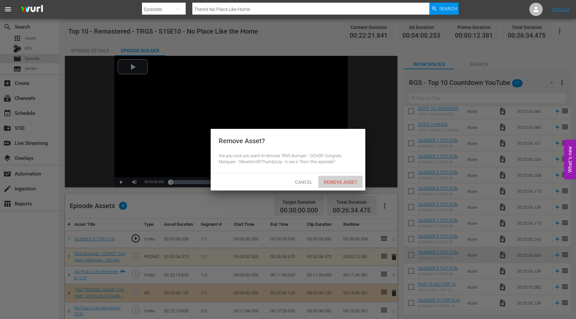
click at [340, 181] on span "Remove Asset" at bounding box center [340, 182] width 44 height 5
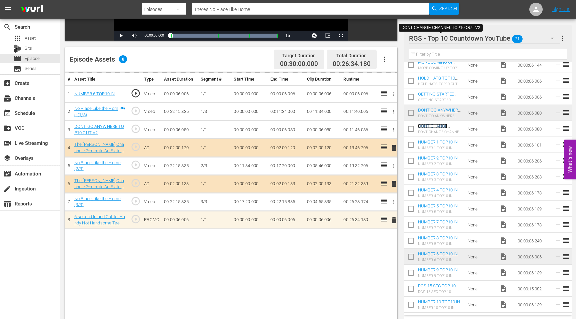
scroll to position [173, 0]
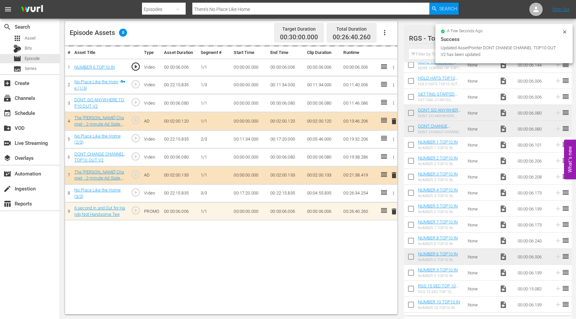
click at [259, 7] on input "There's No Place Like Home" at bounding box center [310, 9] width 237 height 16
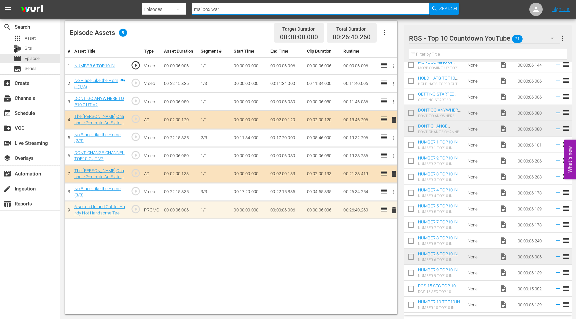
type input "mailbox wars"
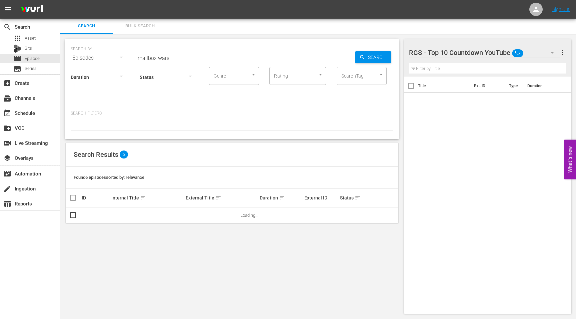
scroll to position [1, 0]
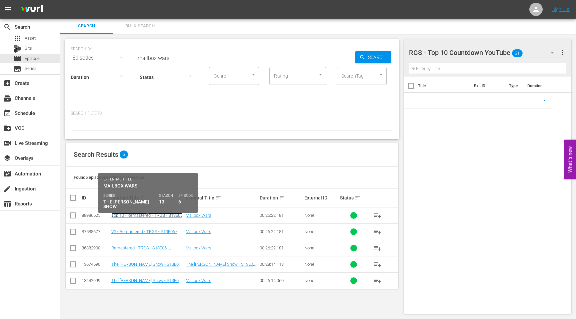
click at [136, 215] on link "Top 10 - Remastered - TRGS - S13E06 - Mailbox Wars" at bounding box center [146, 218] width 71 height 10
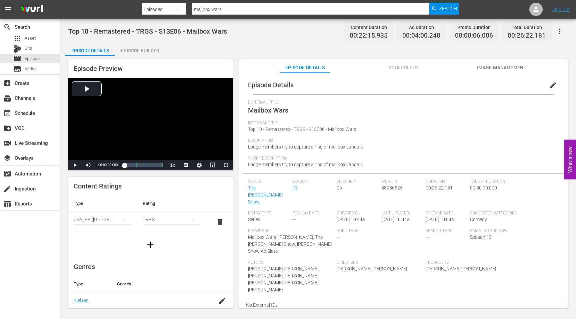
click at [143, 47] on div "Episode Builder" at bounding box center [140, 51] width 50 height 16
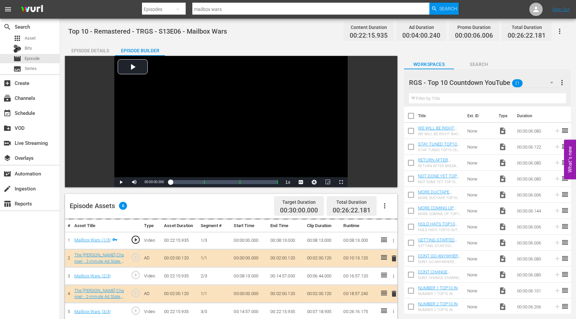
click at [143, 52] on div "Episode Builder" at bounding box center [140, 51] width 50 height 16
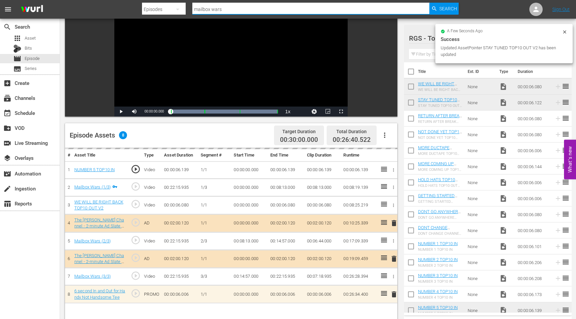
click at [226, 11] on input "mailbox wars" at bounding box center [310, 9] width 237 height 16
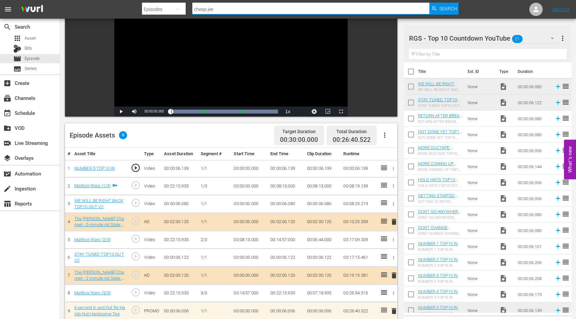
type input "cheap jeep"
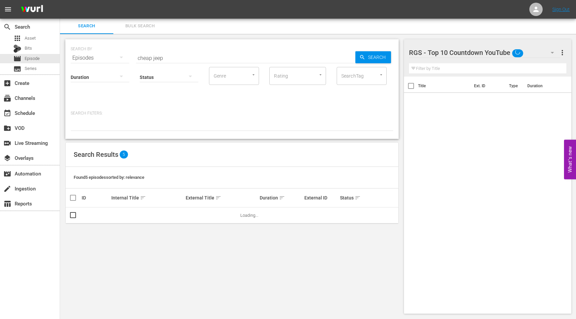
scroll to position [1, 0]
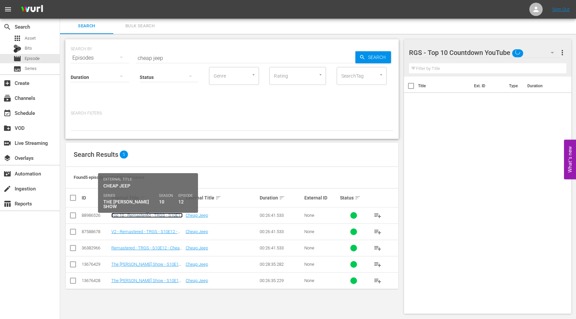
click at [136, 217] on link "Top 10 - Remastered - TRGS - S10E12 - Cheap Jeep" at bounding box center [146, 218] width 71 height 10
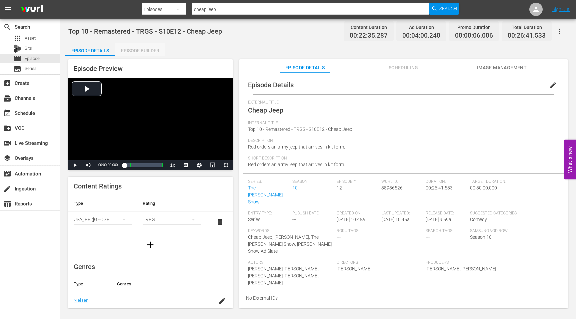
click at [145, 47] on div "Episode Builder" at bounding box center [140, 51] width 50 height 16
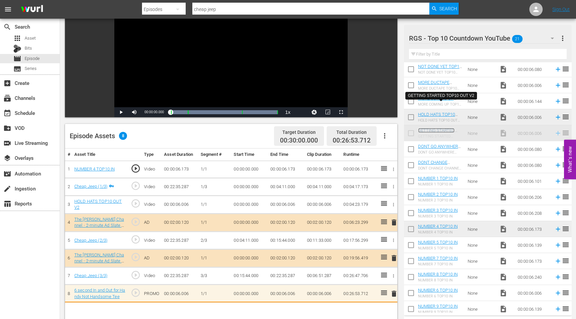
scroll to position [78, 0]
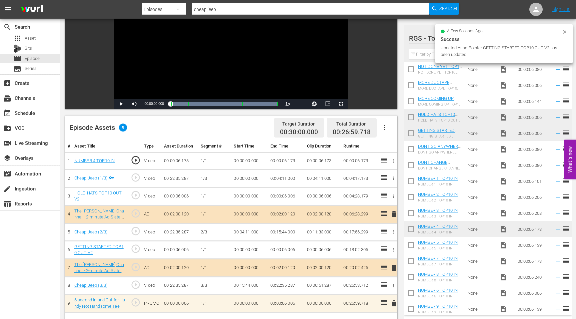
click at [216, 9] on input "cheap jeep" at bounding box center [310, 9] width 237 height 16
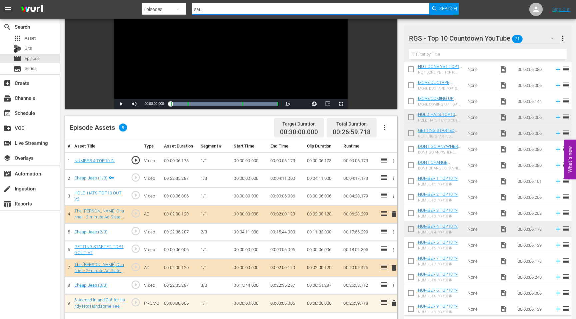
type input "Sausage envy"
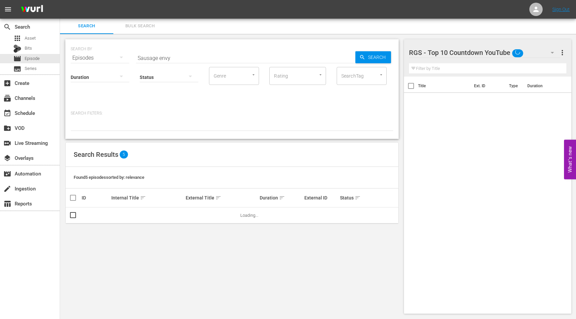
scroll to position [1, 0]
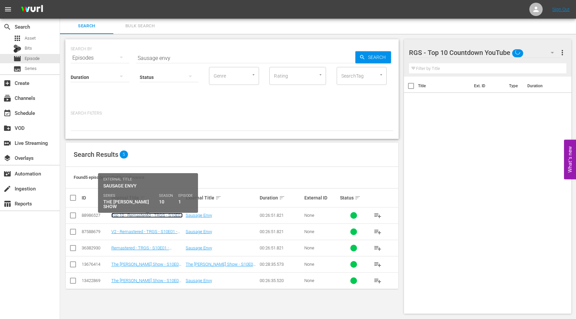
click at [126, 214] on link "Top 10 - Remastered - TRGS - S10E01 - Sausage Envy" at bounding box center [146, 218] width 71 height 10
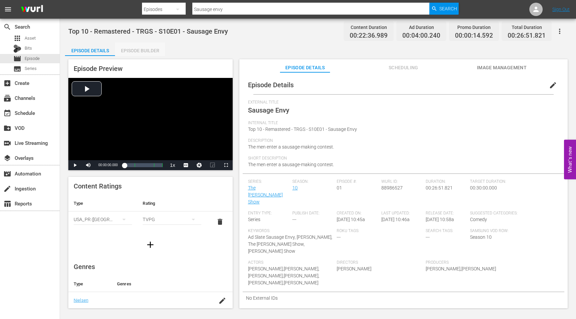
click at [132, 49] on div "Episode Builder" at bounding box center [140, 51] width 50 height 16
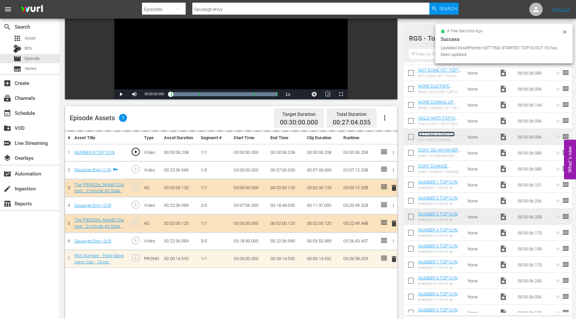
scroll to position [91, 0]
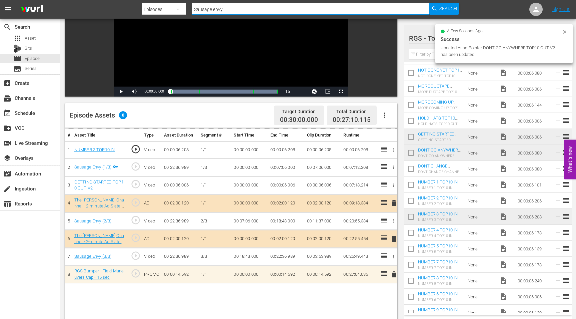
click at [229, 11] on input "Sausage envy" at bounding box center [310, 9] width 237 height 16
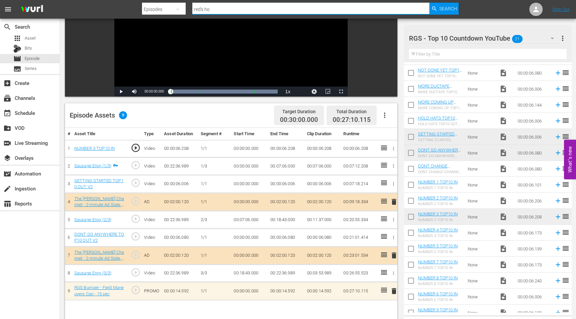
type input "Red's Hot sauce"
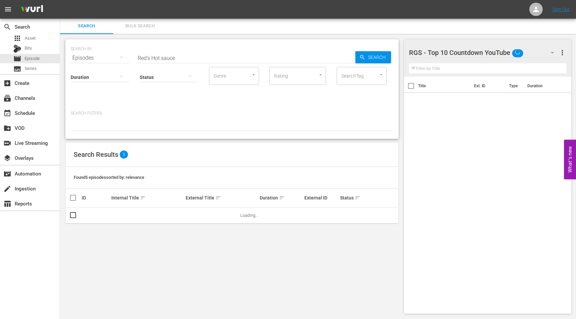
scroll to position [1, 0]
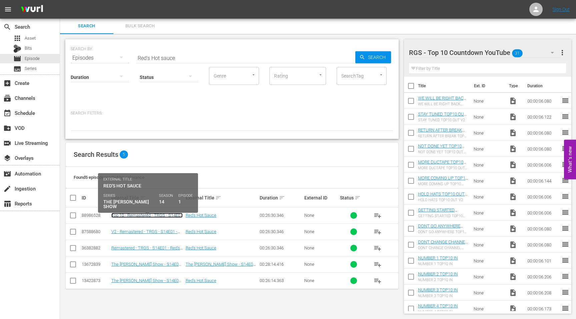
click at [121, 216] on link "Top 10 - Remastered - TRGS - S14E01 - Red's Hot Sauce" at bounding box center [146, 218] width 71 height 10
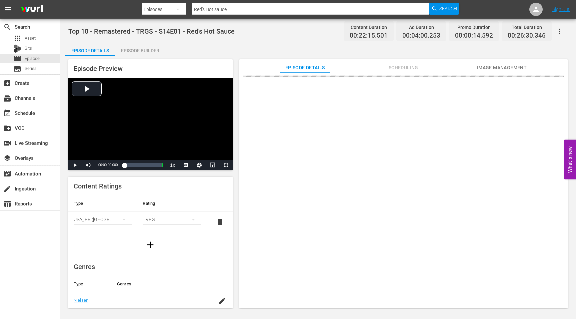
click at [151, 49] on div "Episode Builder" at bounding box center [140, 51] width 50 height 16
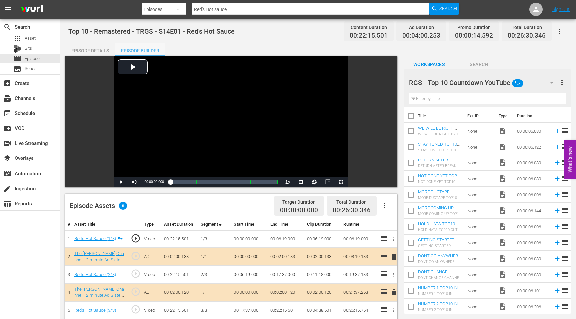
click at [151, 51] on div "Episode Builder" at bounding box center [140, 51] width 50 height 16
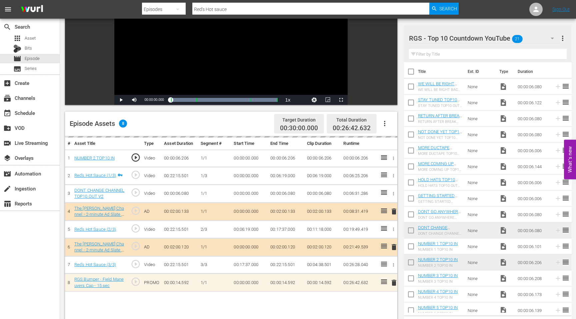
click at [236, 9] on input "Red's Hot sauce" at bounding box center [310, 9] width 237 height 16
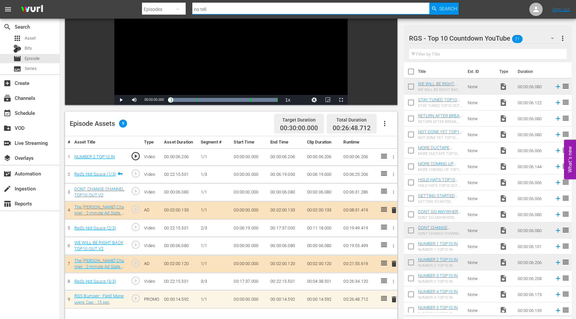
type input "No tell boatel"
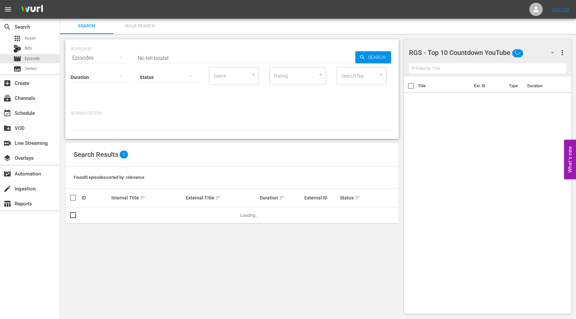
scroll to position [1, 0]
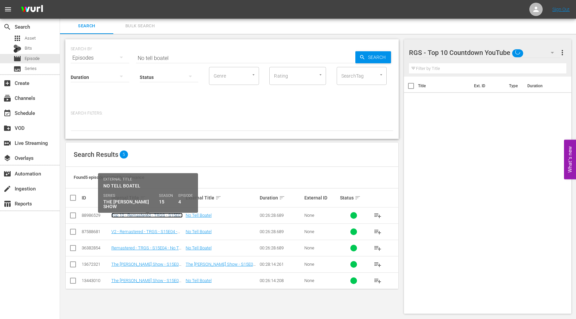
click at [128, 213] on link "Top 10 - Remastered - TRGS - S15E04 - No Tell Boatel" at bounding box center [146, 218] width 71 height 10
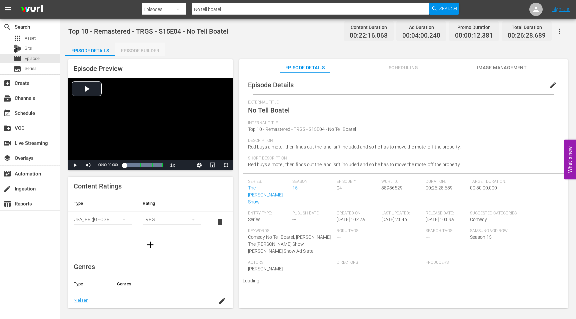
click at [136, 51] on div "Episode Builder" at bounding box center [140, 51] width 50 height 16
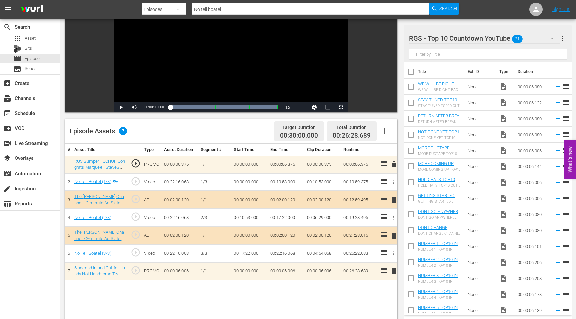
scroll to position [82, 0]
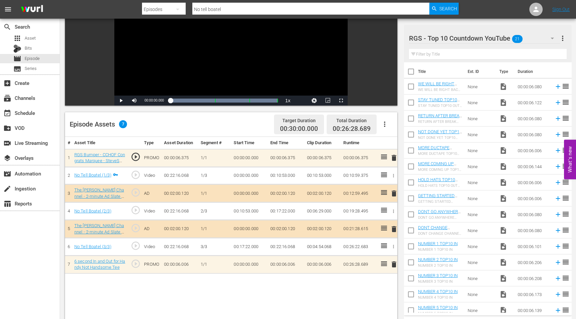
click at [392, 159] on span "delete" at bounding box center [394, 158] width 8 height 8
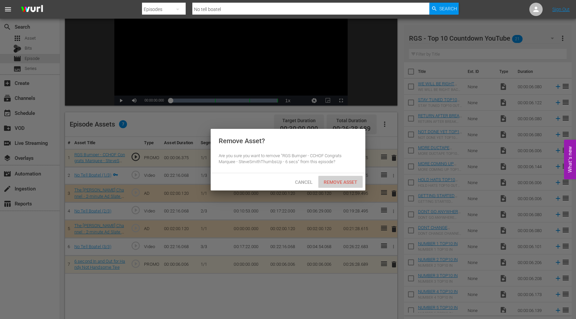
click at [343, 179] on div "Remove Asset" at bounding box center [340, 182] width 44 height 12
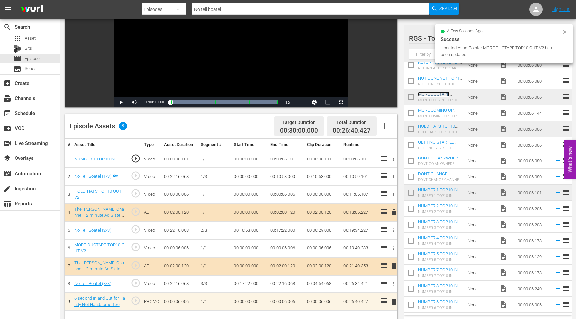
scroll to position [0, 0]
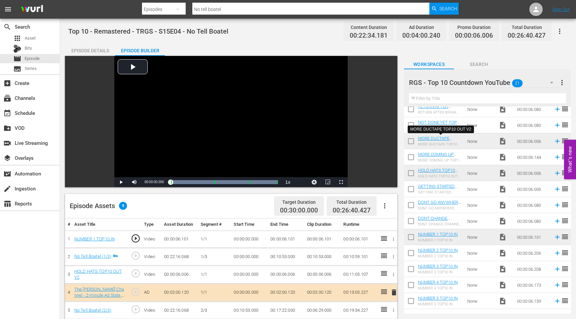
click at [225, 10] on input "No tell boatel" at bounding box center [310, 9] width 237 height 16
drag, startPoint x: 225, startPoint y: 10, endPoint x: 189, endPoint y: 10, distance: 36.0
click at [189, 10] on div "Search By Episodes Search ID, Title, Description, Keywords, or Category No tell…" at bounding box center [300, 9] width 316 height 16
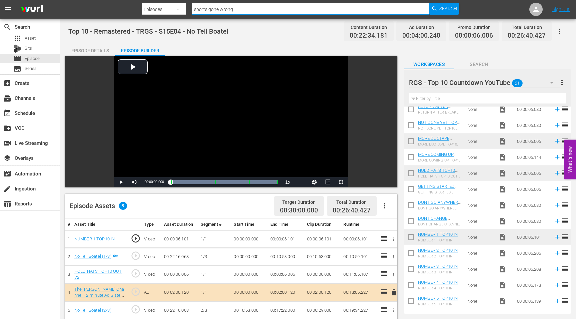
type input "sports gone wrong"
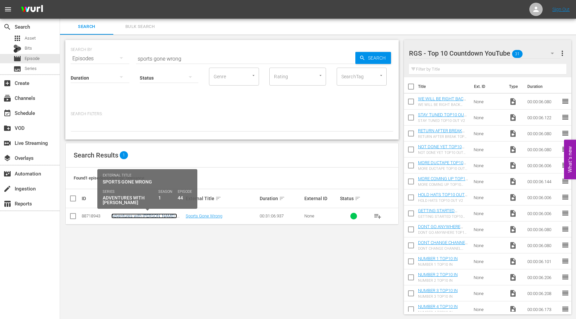
click at [142, 217] on link "Adventures with [PERSON_NAME] - S01E44 - Sports Gone Wrong" at bounding box center [144, 219] width 66 height 10
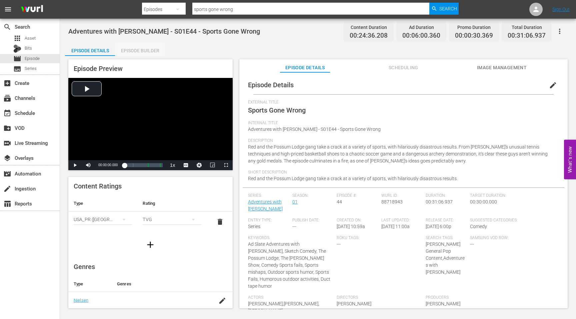
click at [145, 48] on div "Episode Builder" at bounding box center [140, 51] width 50 height 16
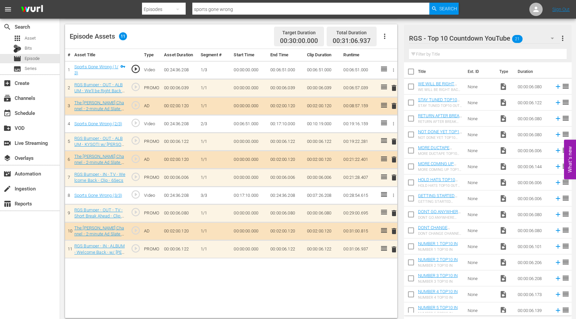
click at [474, 35] on div at bounding box center [461, 38] width 104 height 17
click at [545, 53] on input "text" at bounding box center [488, 54] width 158 height 11
click at [552, 39] on icon "button" at bounding box center [551, 39] width 3 height 2
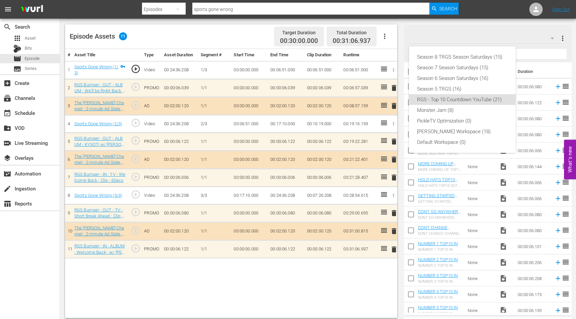
click at [280, 10] on div "Season 8 TRGS Season Saturdays (15) Season 7 Season Saturdays (15) Season 6 Sea…" at bounding box center [288, 159] width 576 height 319
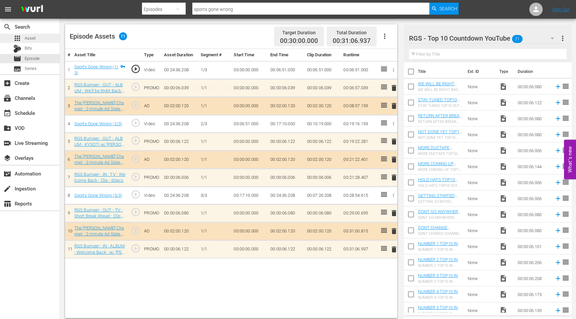
click at [38, 39] on div "apps Asset" at bounding box center [30, 38] width 60 height 9
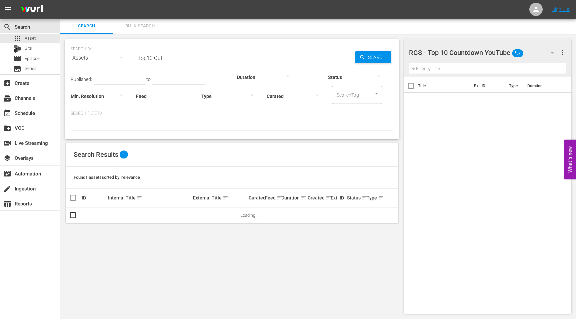
scroll to position [1, 0]
click at [166, 57] on input "Top10 Out" at bounding box center [245, 58] width 219 height 16
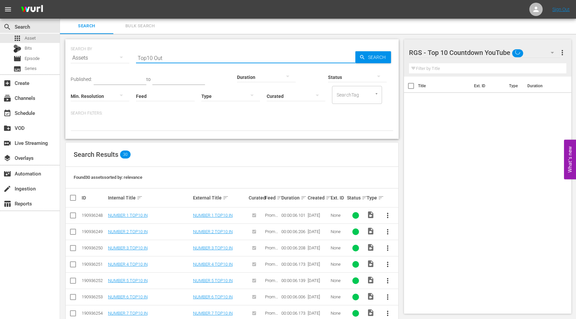
drag, startPoint x: 145, startPoint y: 57, endPoint x: 130, endPoint y: 57, distance: 14.7
click at [131, 57] on div "SEARCH BY Search By Assets Search ID, Title, Description, Keywords, or Category…" at bounding box center [232, 54] width 322 height 24
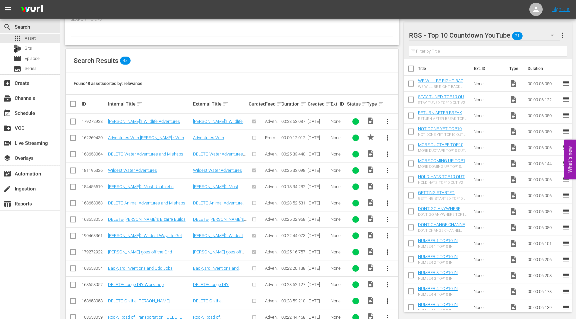
scroll to position [0, 0]
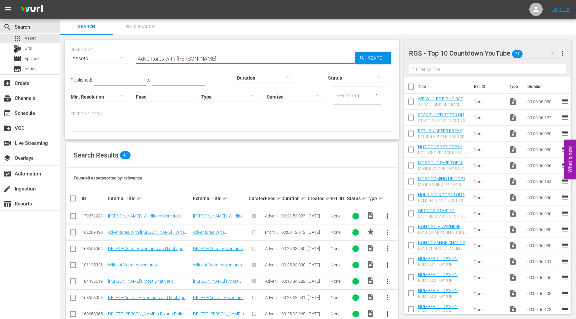
click at [178, 54] on input "Adventures with [PERSON_NAME]" at bounding box center [245, 59] width 219 height 16
drag, startPoint x: 184, startPoint y: 57, endPoint x: 128, endPoint y: 57, distance: 55.6
click at [128, 57] on div "SEARCH BY Search By Assets Search ID, Title, Description, Keywords, or Category…" at bounding box center [232, 55] width 322 height 24
paste input "_Bumper_v2"
type input "Adventures with Bill_Bumper_v2"
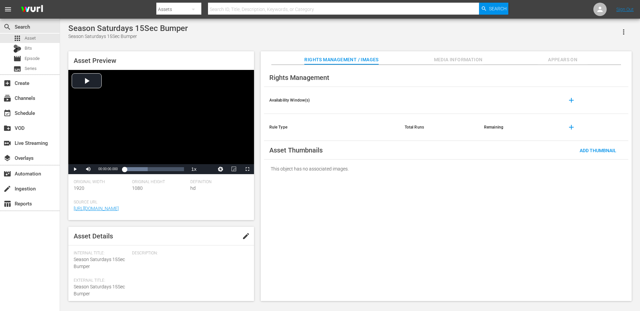
click at [236, 11] on input "text" at bounding box center [343, 9] width 271 height 16
click at [28, 60] on span "Episode" at bounding box center [32, 58] width 15 height 7
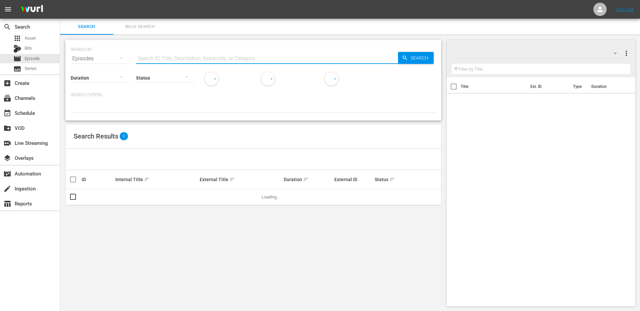
click at [170, 60] on input "text" at bounding box center [267, 59] width 262 height 16
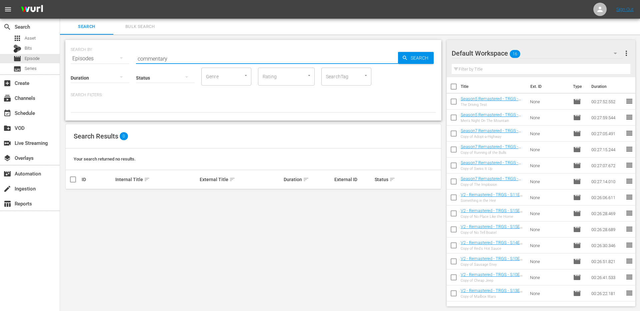
drag, startPoint x: 175, startPoint y: 55, endPoint x: 141, endPoint y: 58, distance: 33.8
click at [141, 58] on input "commentary" at bounding box center [267, 59] width 262 height 16
drag, startPoint x: 141, startPoint y: 58, endPoint x: 185, endPoint y: 61, distance: 43.8
click at [185, 62] on div "SEARCH BY Search By Episodes Search ID, Title, Description, Keywords, or Catego…" at bounding box center [253, 80] width 376 height 81
drag, startPoint x: 169, startPoint y: 58, endPoint x: 132, endPoint y: 59, distance: 37.7
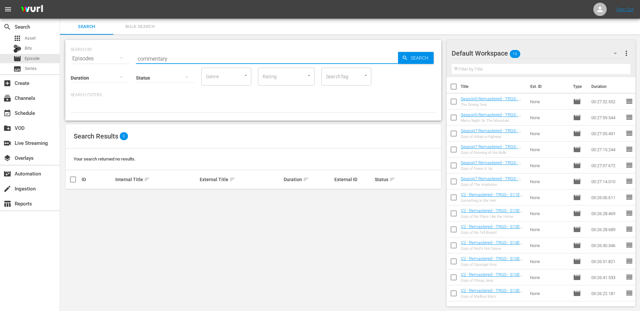
click at [132, 59] on div "SEARCH BY Search By Episodes Search ID, Title, Description, Keywords, or Catego…" at bounding box center [253, 55] width 365 height 24
type input "adventures with bill"
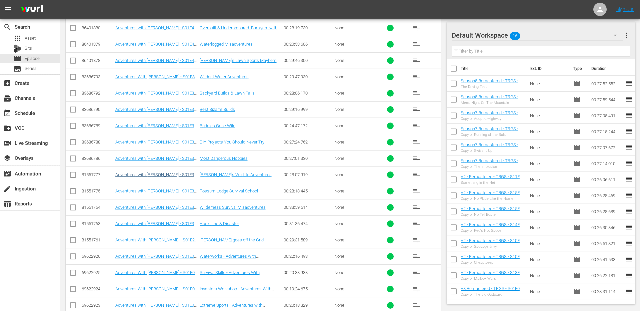
scroll to position [331, 0]
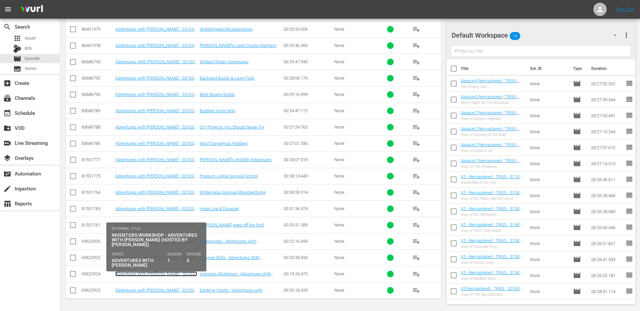
click at [174, 273] on link "Adventures With Bill - S01E03 - Inventors Workshop (with Rick Green Voiceover)" at bounding box center [156, 278] width 82 height 15
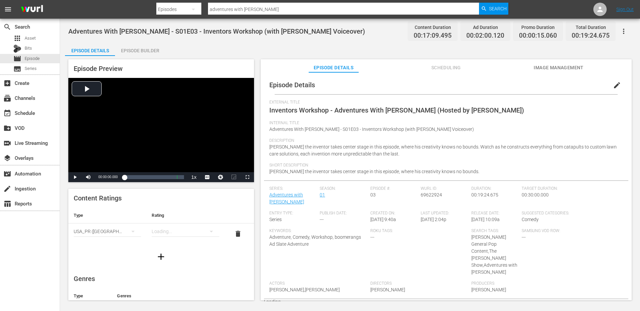
click at [439, 70] on span "Scheduling" at bounding box center [446, 68] width 50 height 8
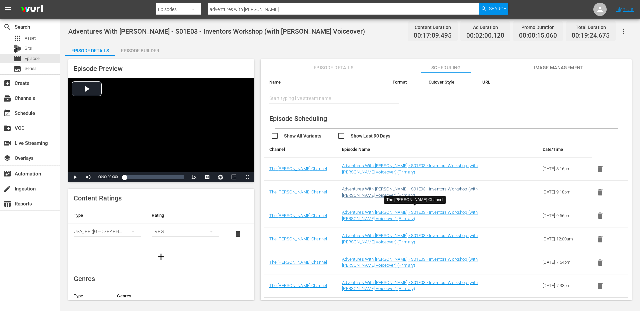
scroll to position [61, 0]
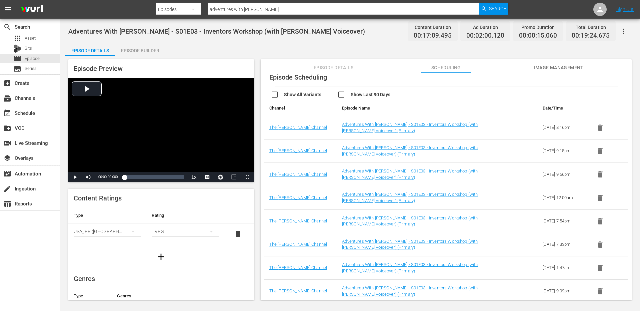
click at [152, 48] on div "Episode Builder" at bounding box center [140, 51] width 50 height 16
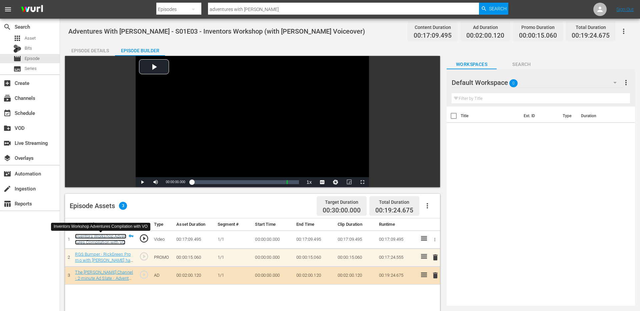
click at [100, 243] on link "Inventors Workshop Adventures Compilation with VO" at bounding box center [100, 239] width 51 height 11
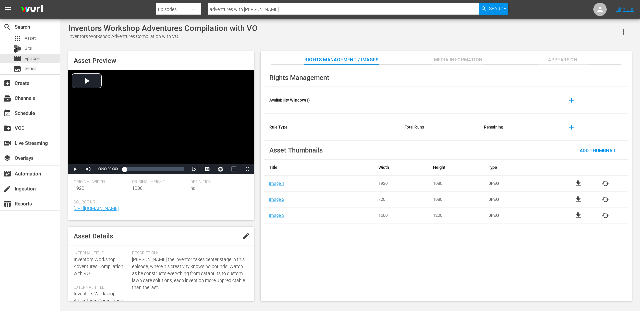
click at [275, 35] on div "Inventors Workshop Adventures Compilation with VO Inventors Workshop Adventures…" at bounding box center [349, 32] width 563 height 16
click at [311, 30] on div "Inventors Workshop Adventures Compilation with VO Inventors Workshop Adventures…" at bounding box center [349, 32] width 563 height 16
